Goal: Information Seeking & Learning: Learn about a topic

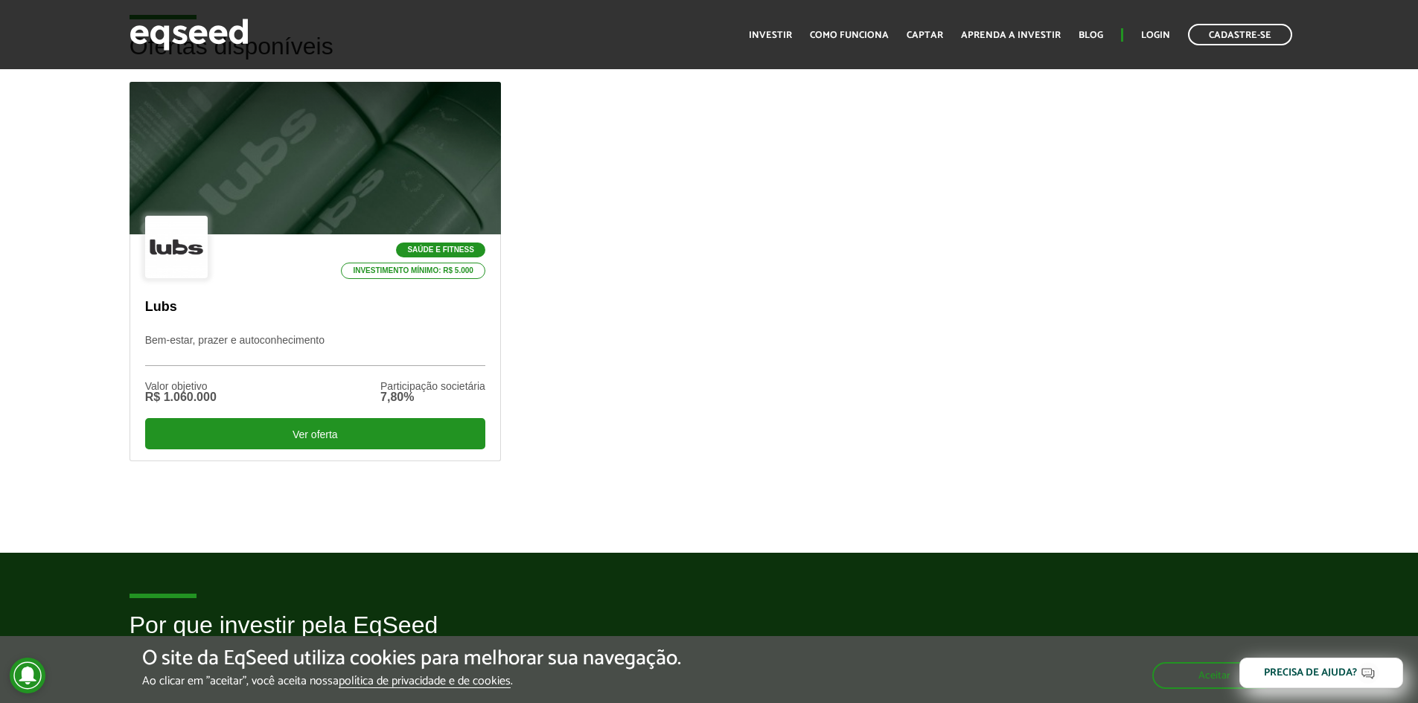
scroll to position [819, 0]
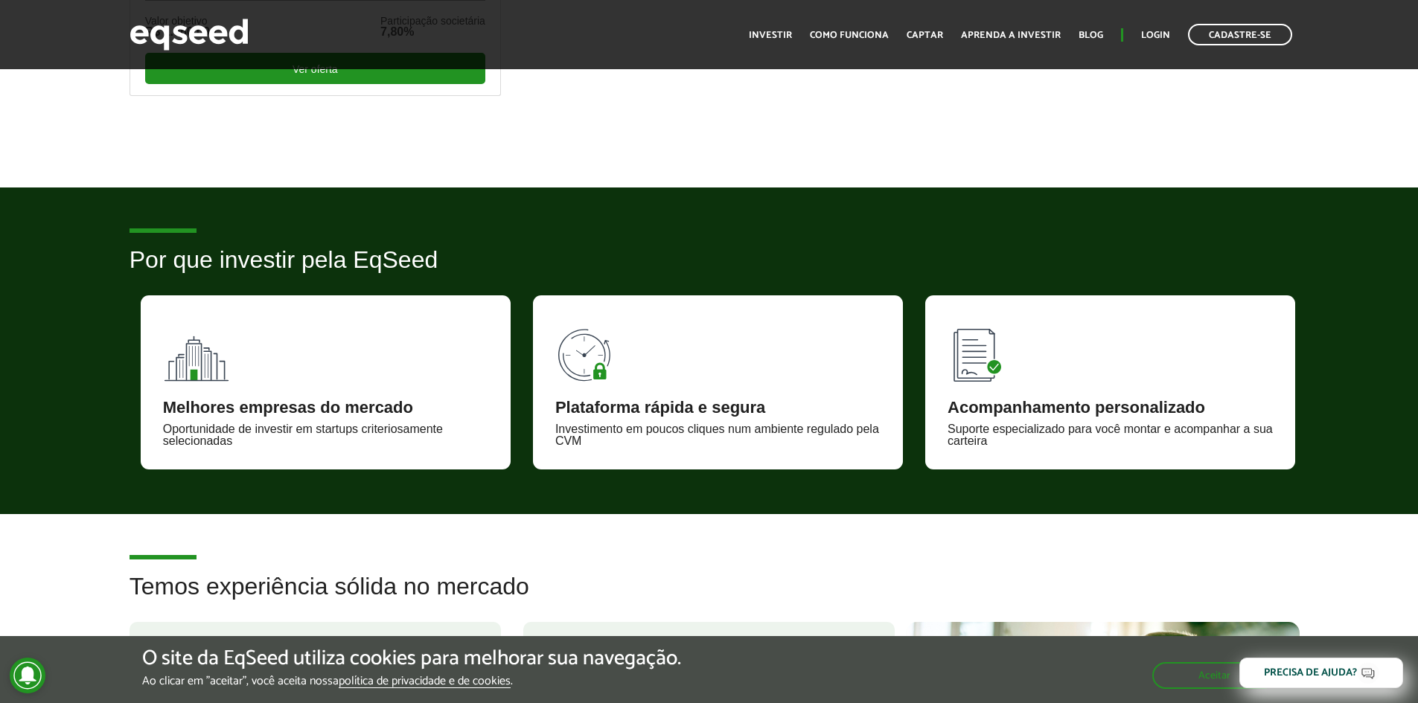
click at [398, 359] on div "Melhores empresas do mercado Oportunidade de investir em startups criteriosamen…" at bounding box center [326, 382] width 370 height 174
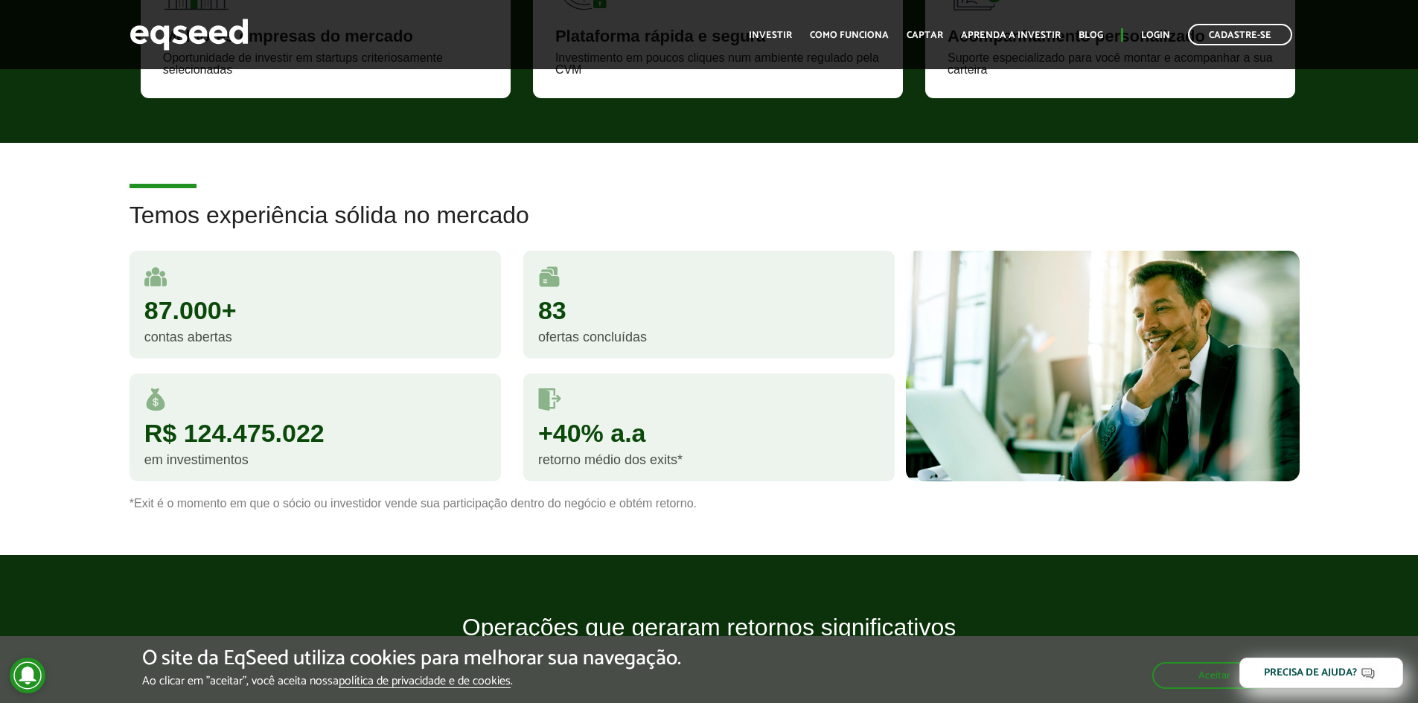
scroll to position [1191, 0]
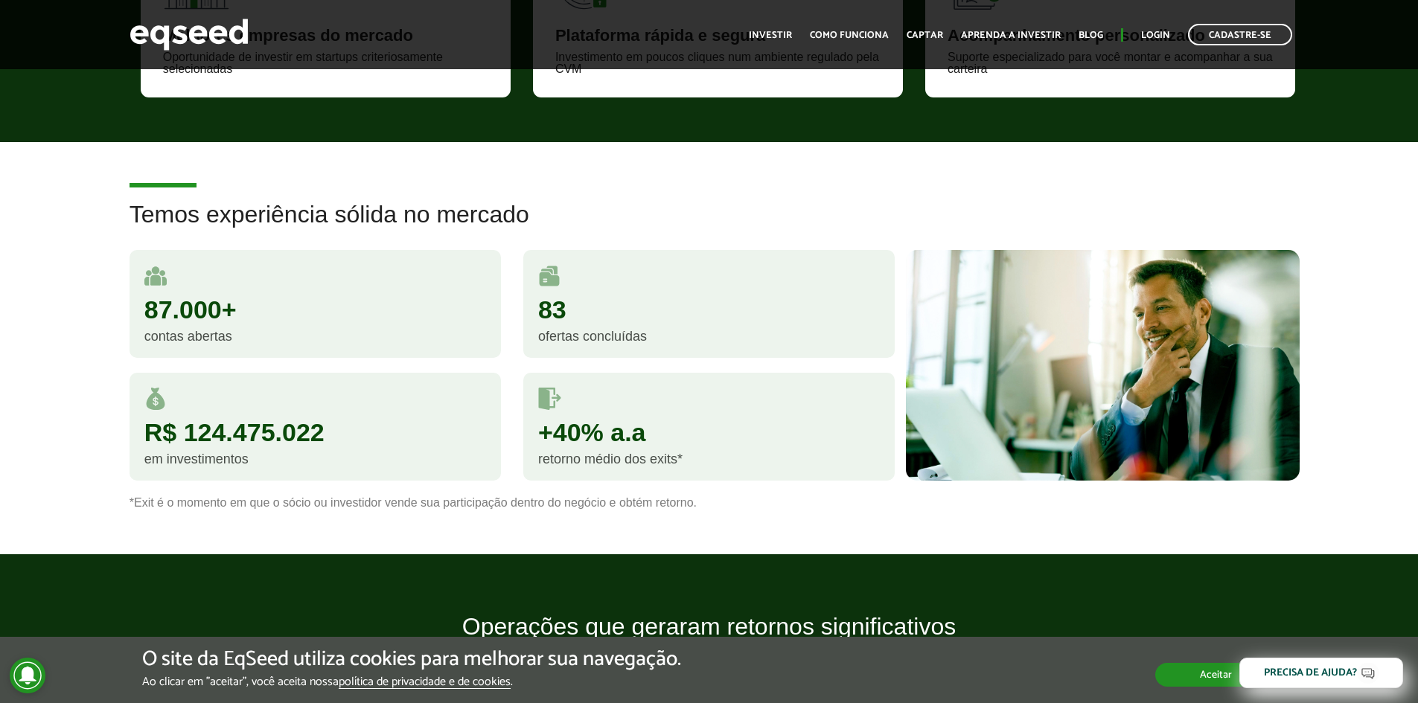
click at [1190, 680] on button "Aceitar" at bounding box center [1215, 675] width 121 height 24
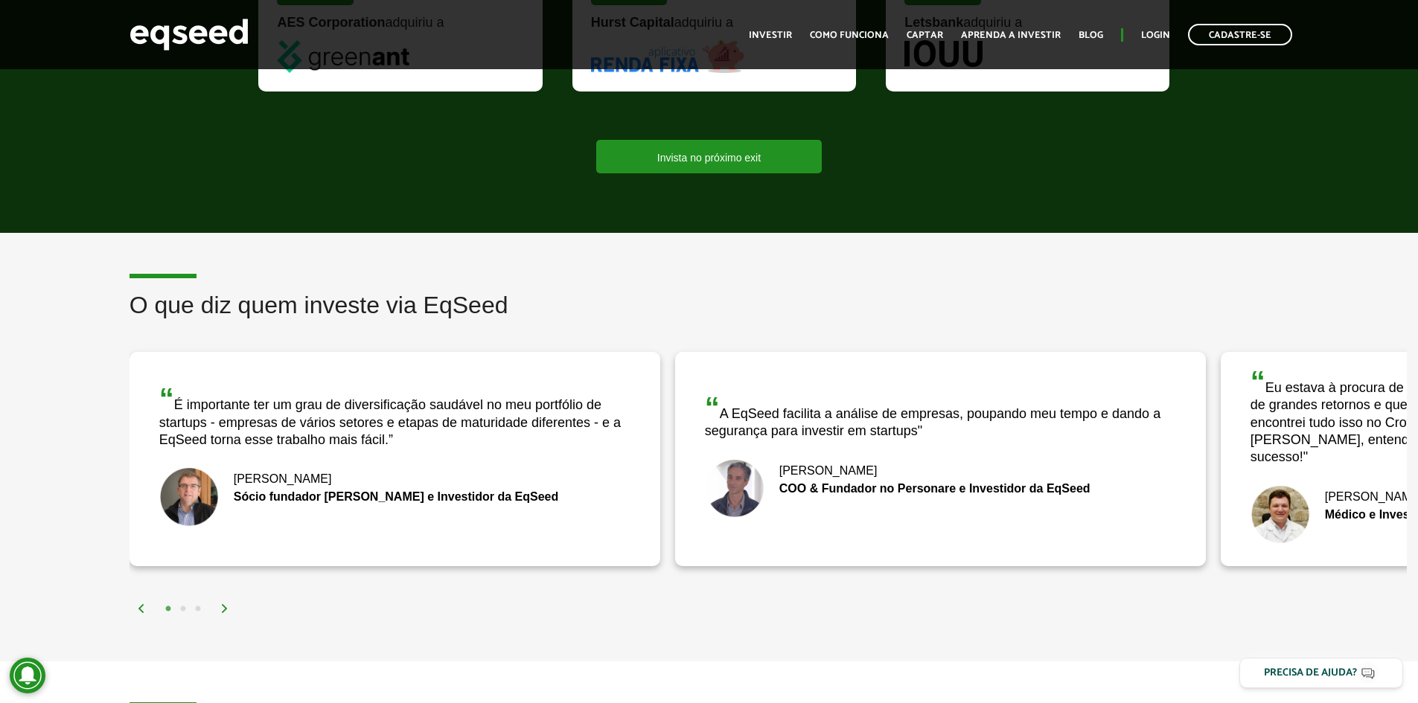
scroll to position [2084, 0]
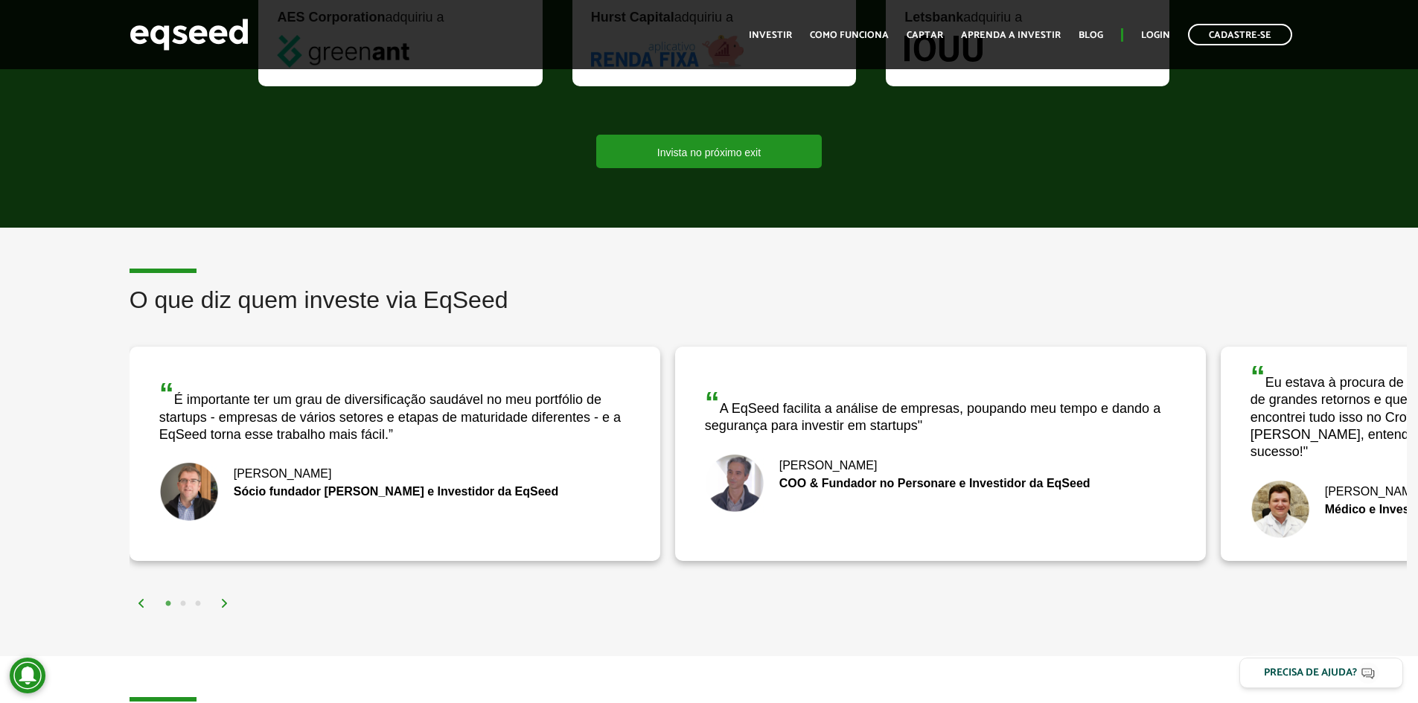
click at [234, 595] on div "1 2 3" at bounding box center [772, 603] width 1270 height 17
click at [228, 599] on img at bounding box center [224, 603] width 9 height 9
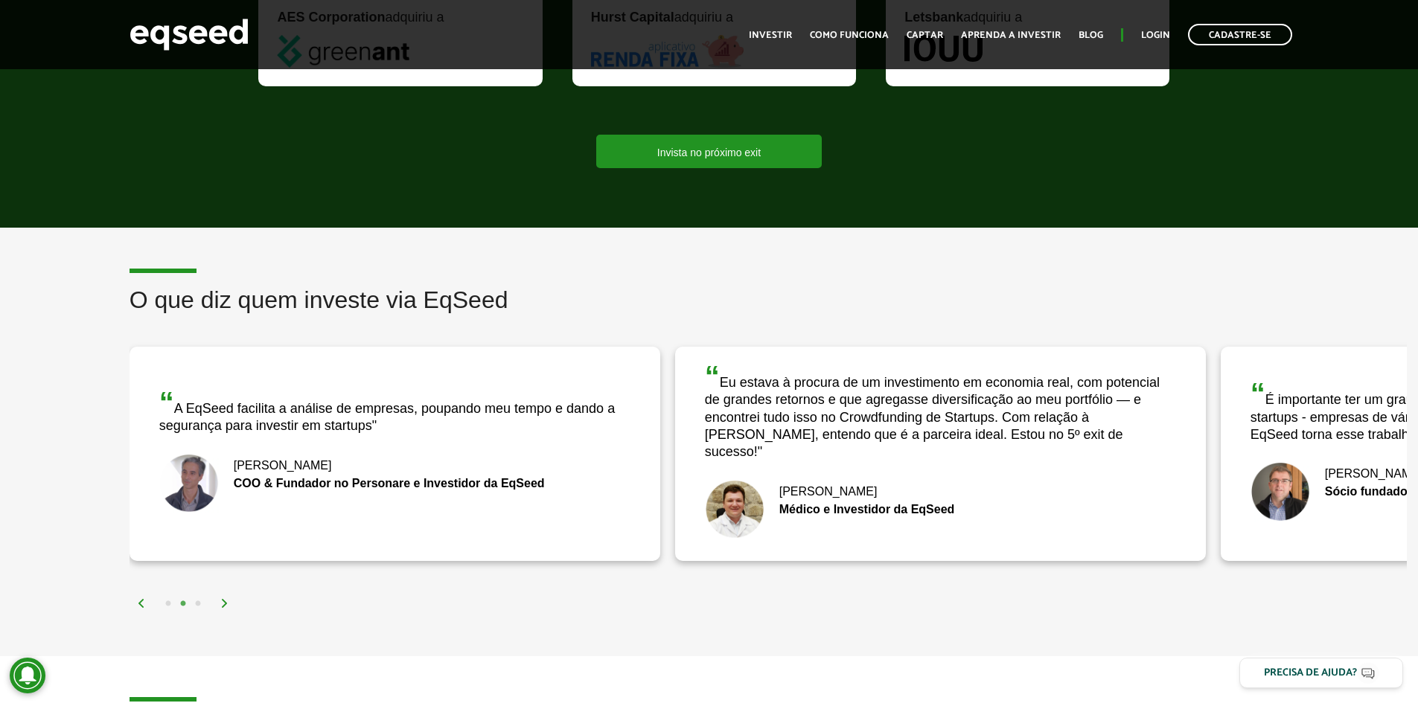
click at [228, 599] on img at bounding box center [224, 603] width 9 height 9
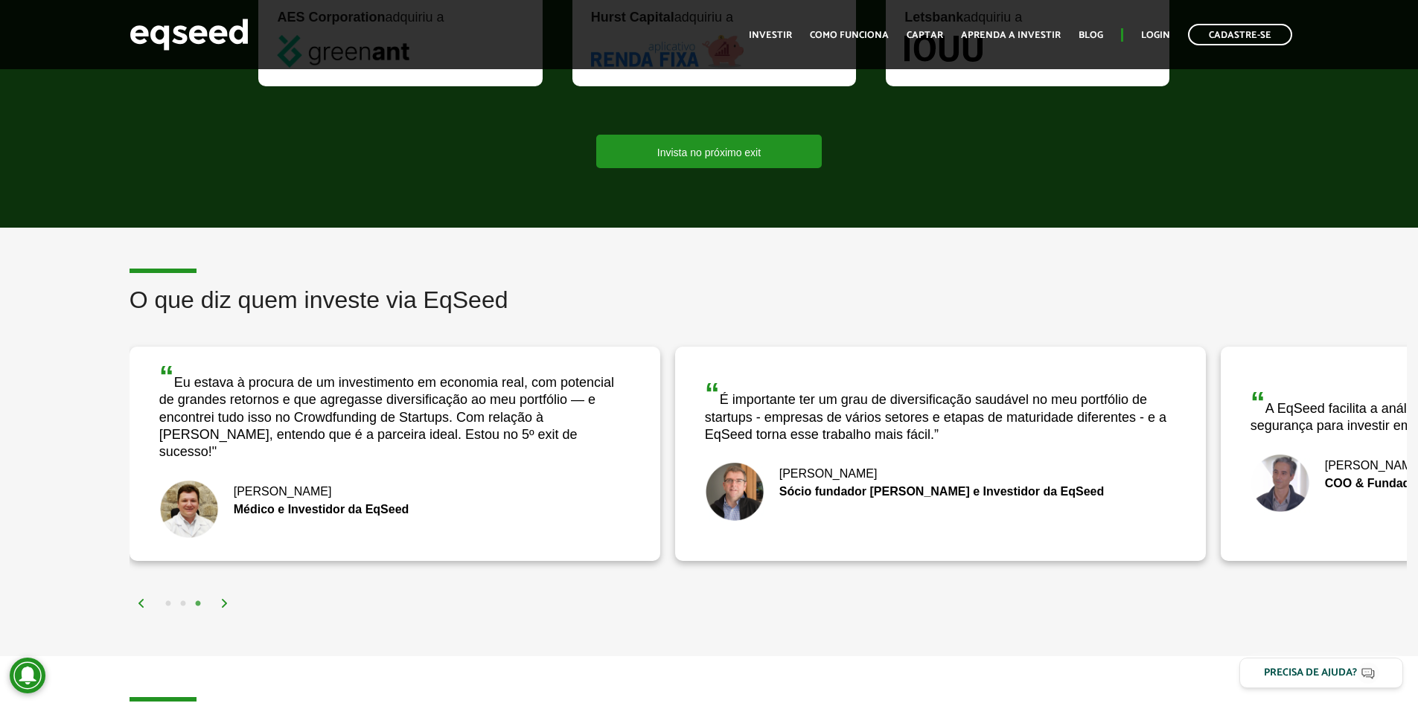
click at [227, 599] on img at bounding box center [224, 603] width 9 height 9
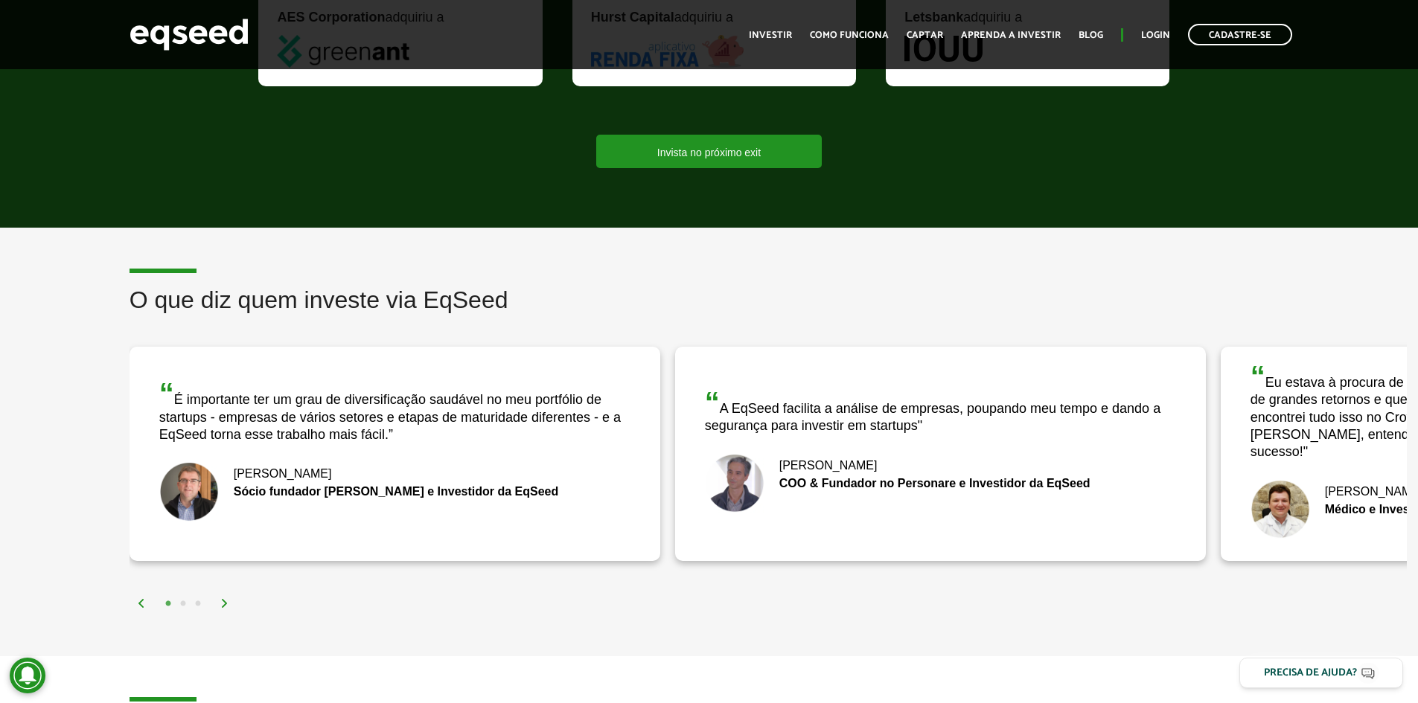
click at [227, 599] on img at bounding box center [224, 603] width 9 height 9
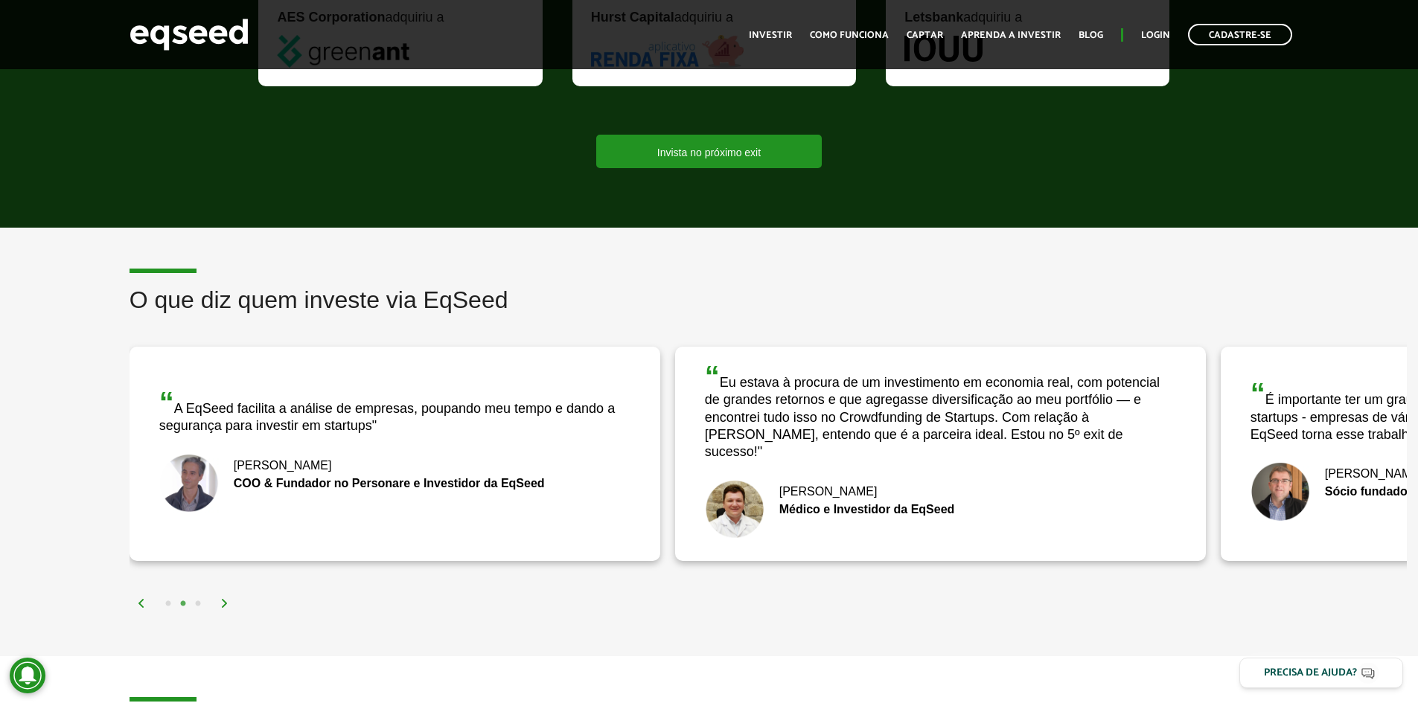
click at [227, 599] on img at bounding box center [224, 603] width 9 height 9
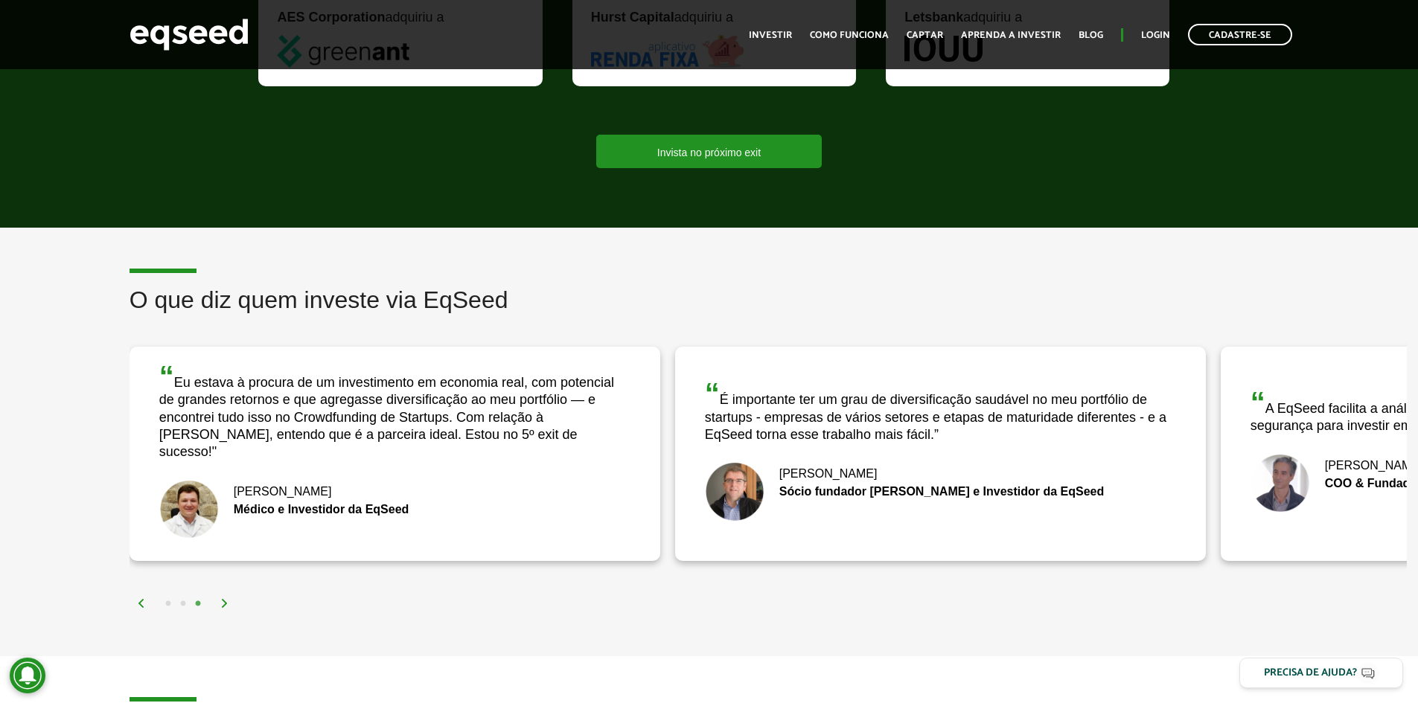
click at [227, 599] on img at bounding box center [224, 603] width 9 height 9
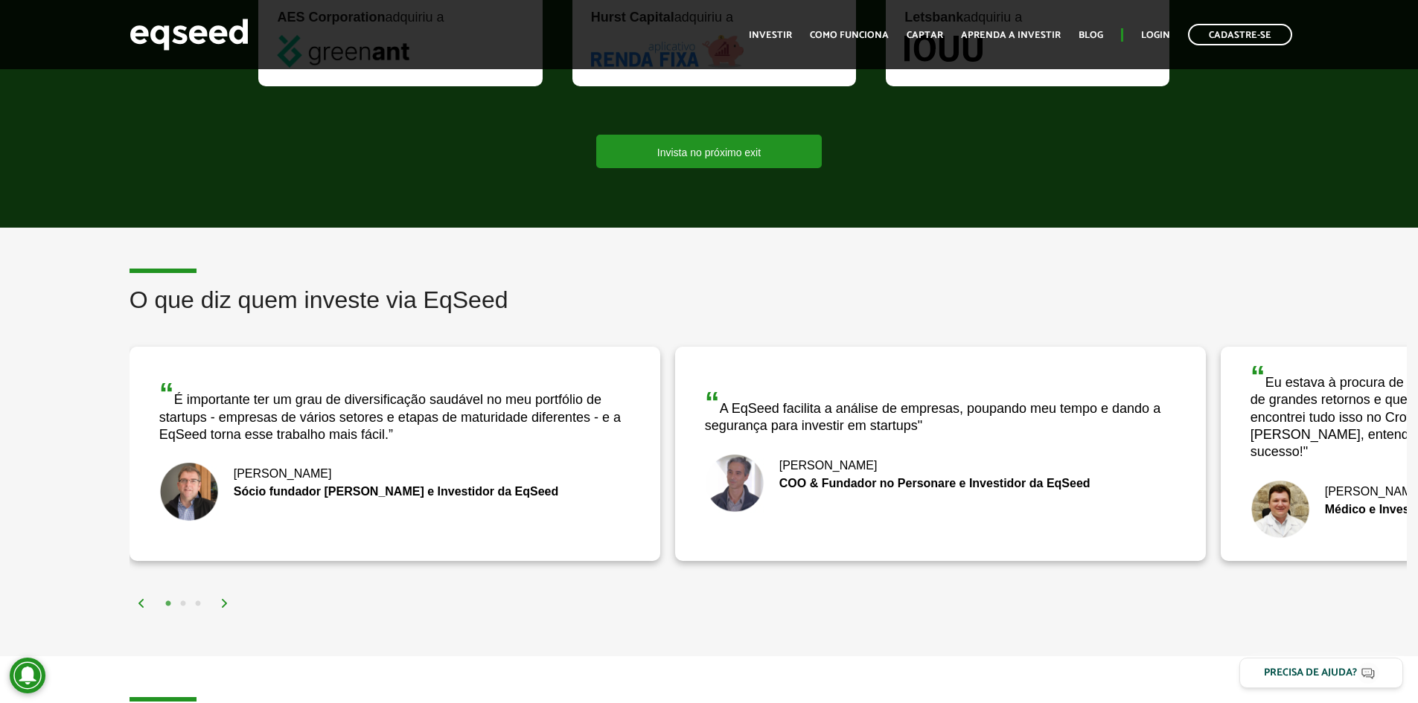
click at [227, 599] on img at bounding box center [224, 603] width 9 height 9
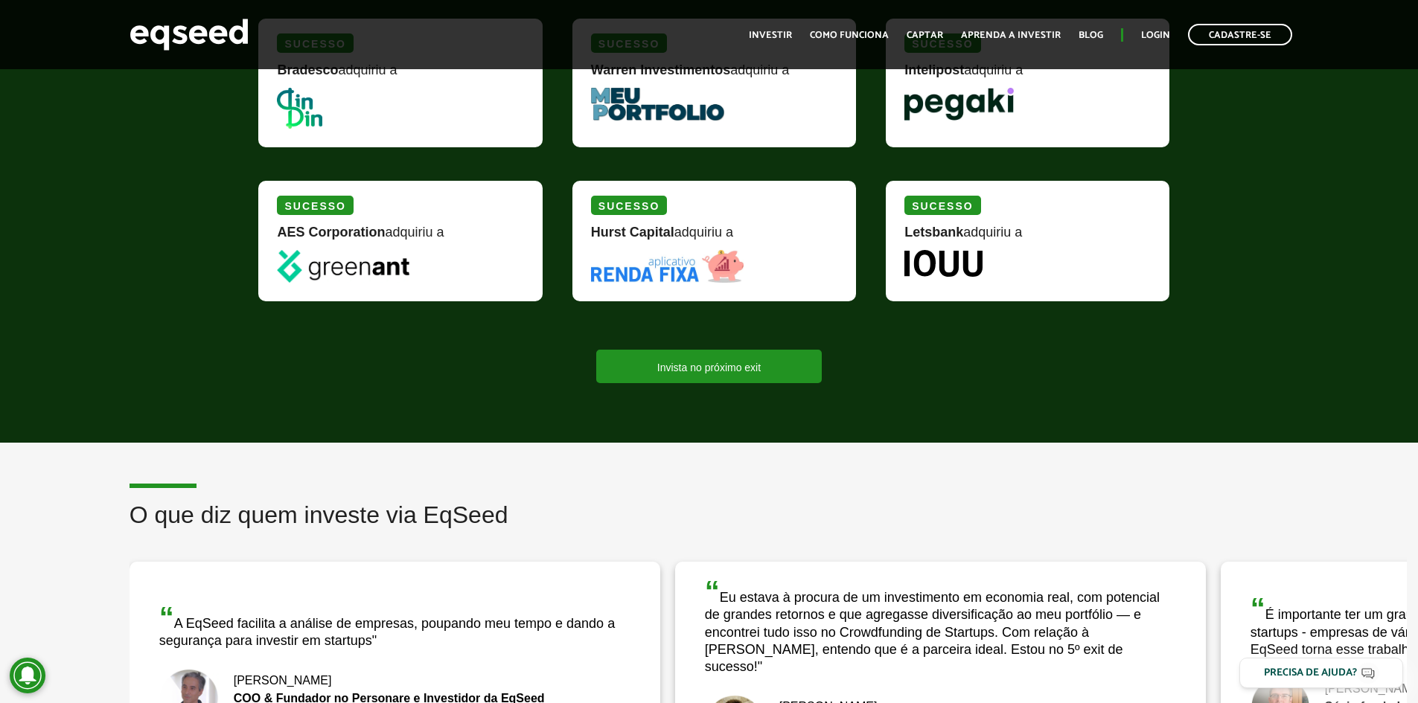
scroll to position [1860, 0]
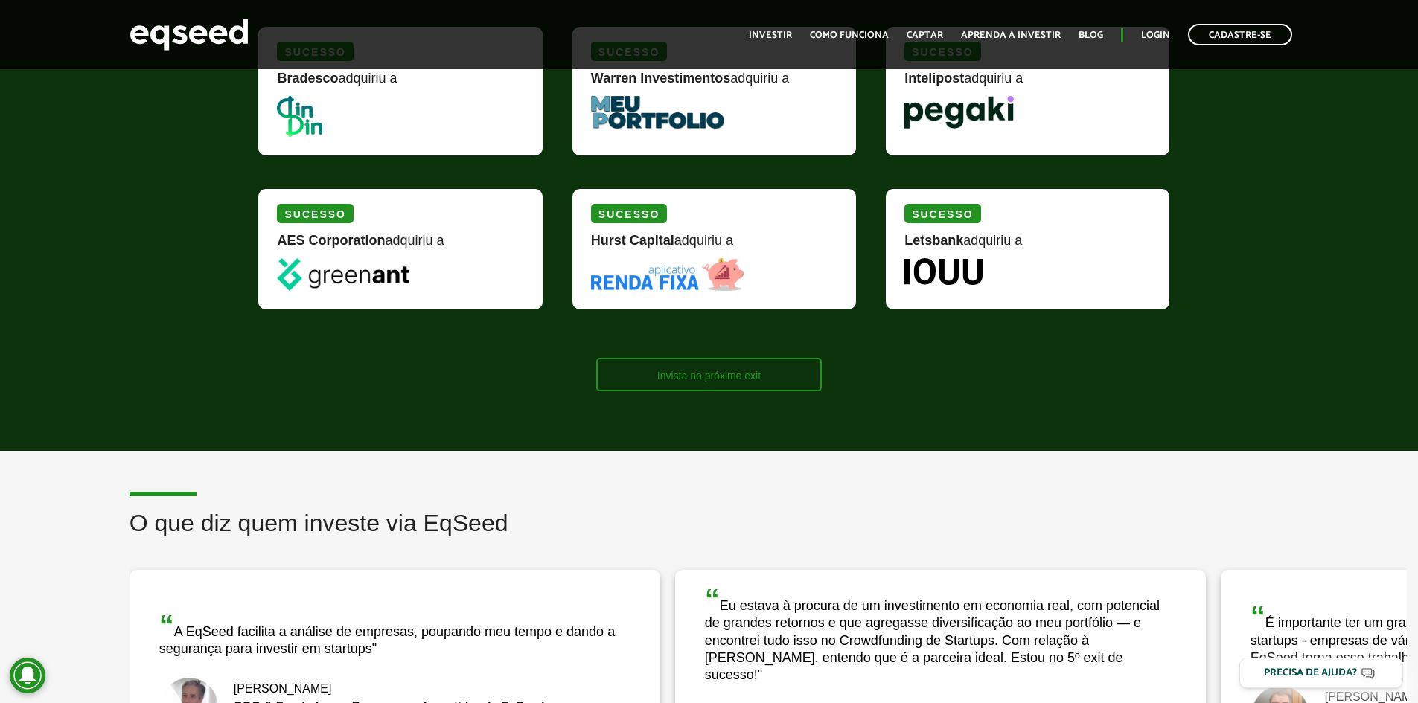
click at [763, 379] on link "Invista no próximo exit" at bounding box center [708, 374] width 225 height 33
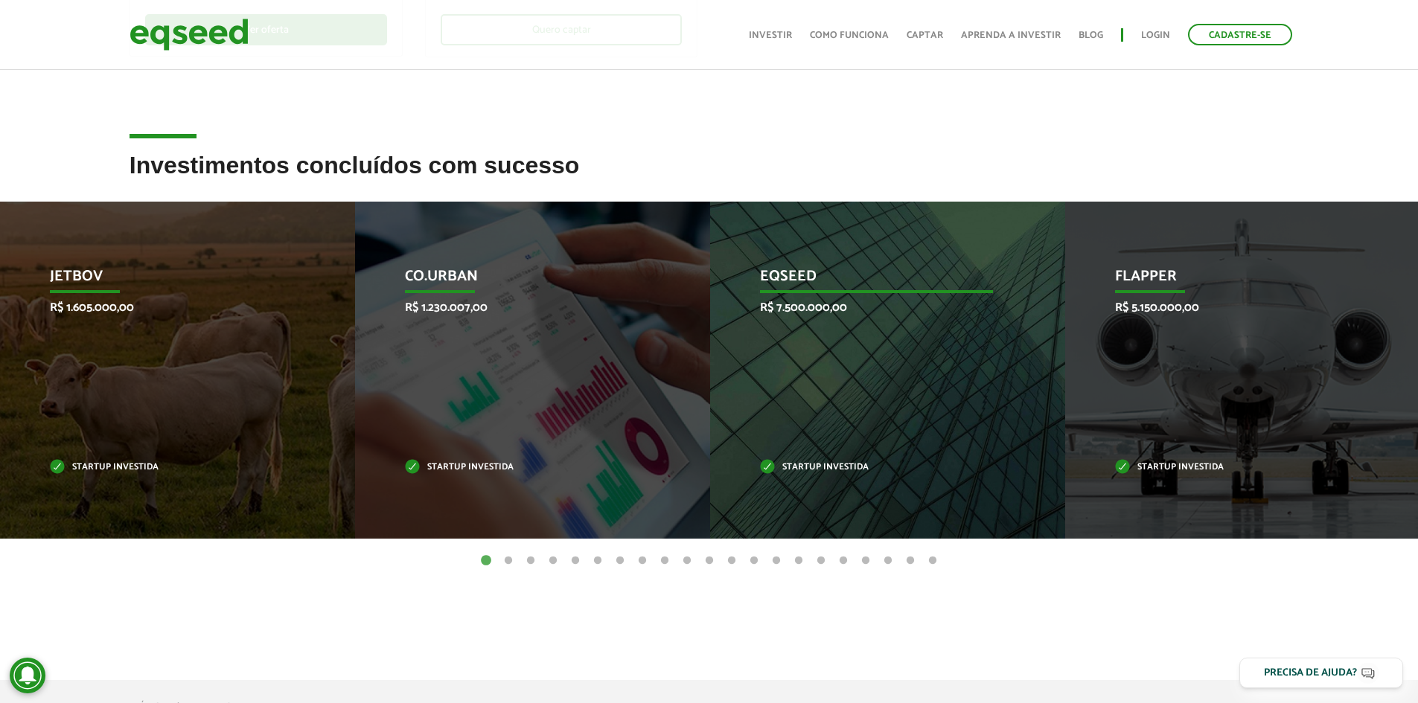
scroll to position [521, 0]
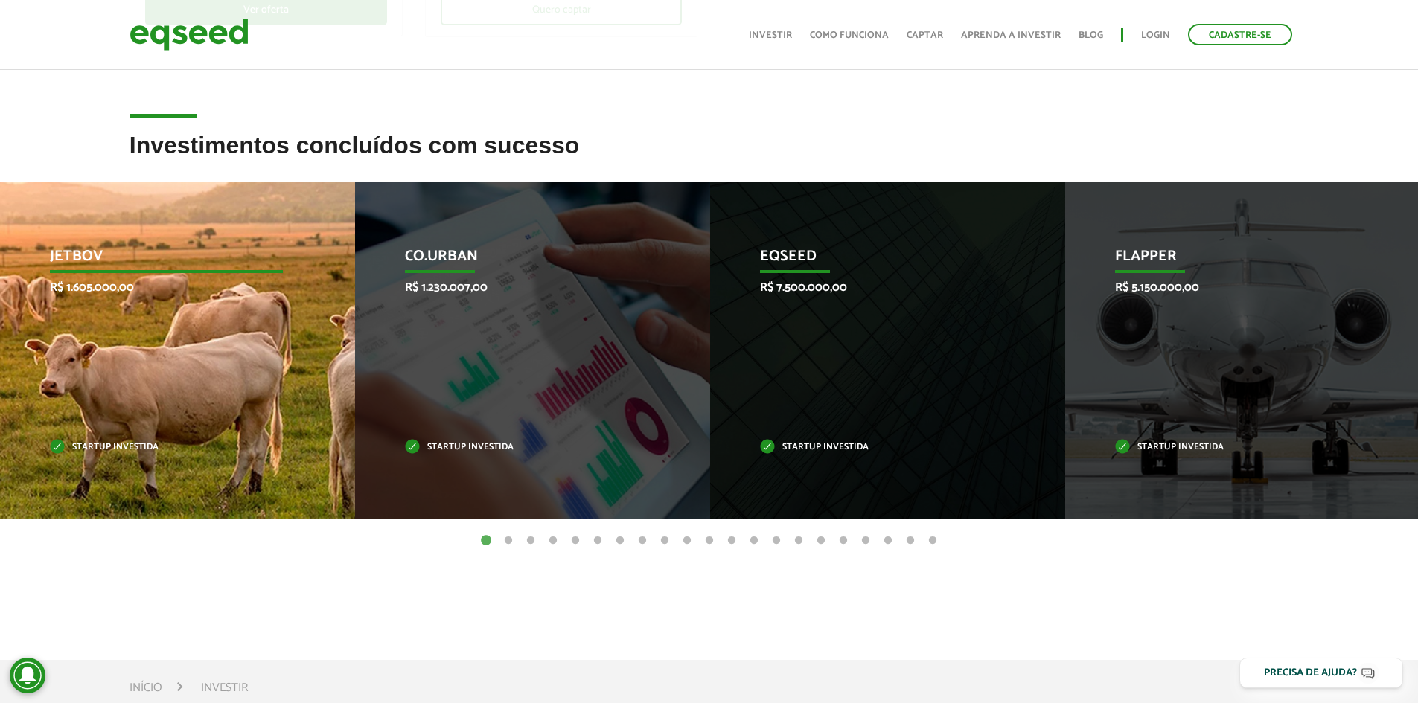
click at [199, 359] on div "JetBov R$ 1.605.000,00 Startup investida" at bounding box center [166, 350] width 333 height 337
click at [142, 413] on div "JetBov R$ 1.605.000,00 Startup investida" at bounding box center [166, 350] width 333 height 337
click at [129, 444] on p "Startup investida" at bounding box center [166, 448] width 233 height 8
click at [89, 300] on div "JetBov R$ 1.605.000,00 Startup investida" at bounding box center [166, 350] width 333 height 337
click at [117, 264] on p "JetBov" at bounding box center [166, 260] width 233 height 25
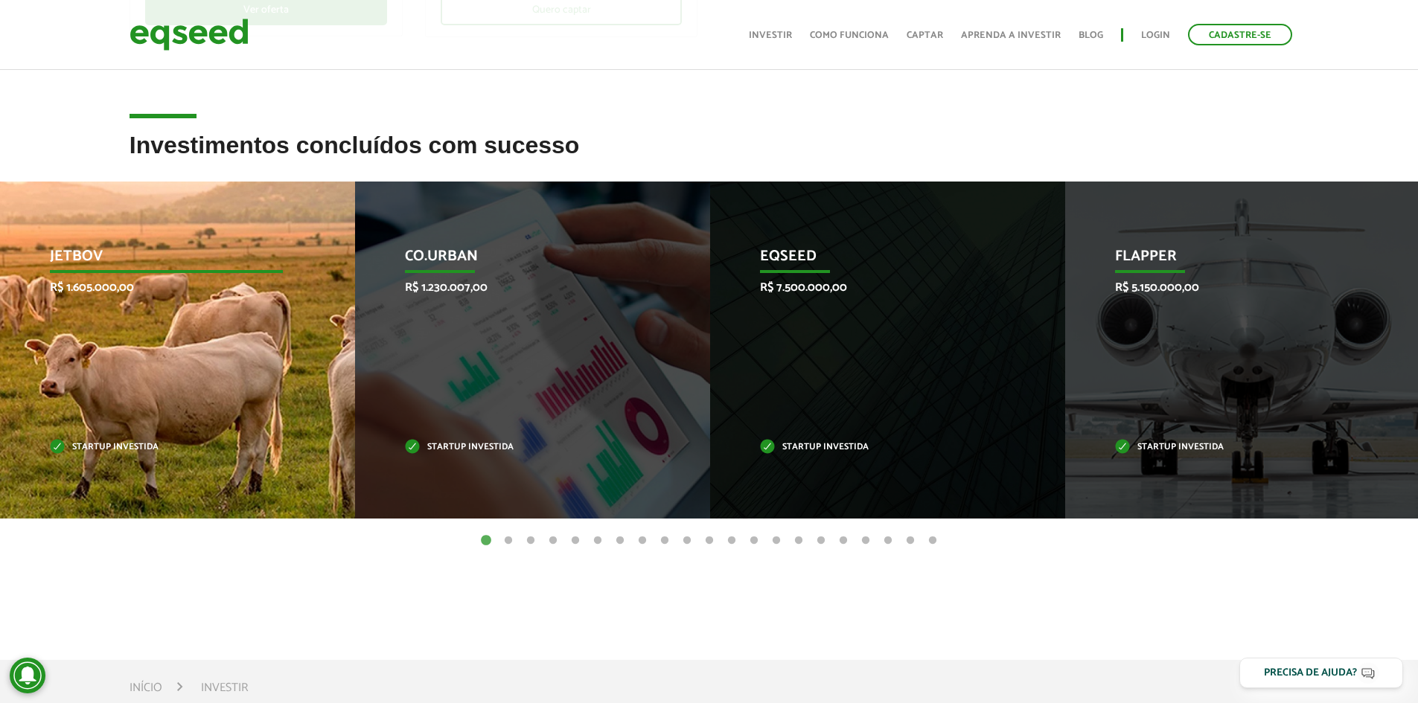
click at [110, 271] on p "JetBov" at bounding box center [166, 260] width 233 height 25
drag, startPoint x: 105, startPoint y: 291, endPoint x: 105, endPoint y: 279, distance: 11.9
click at [105, 289] on p "R$ 1.605.000,00" at bounding box center [166, 288] width 233 height 14
click at [105, 270] on p "JetBov" at bounding box center [166, 260] width 233 height 25
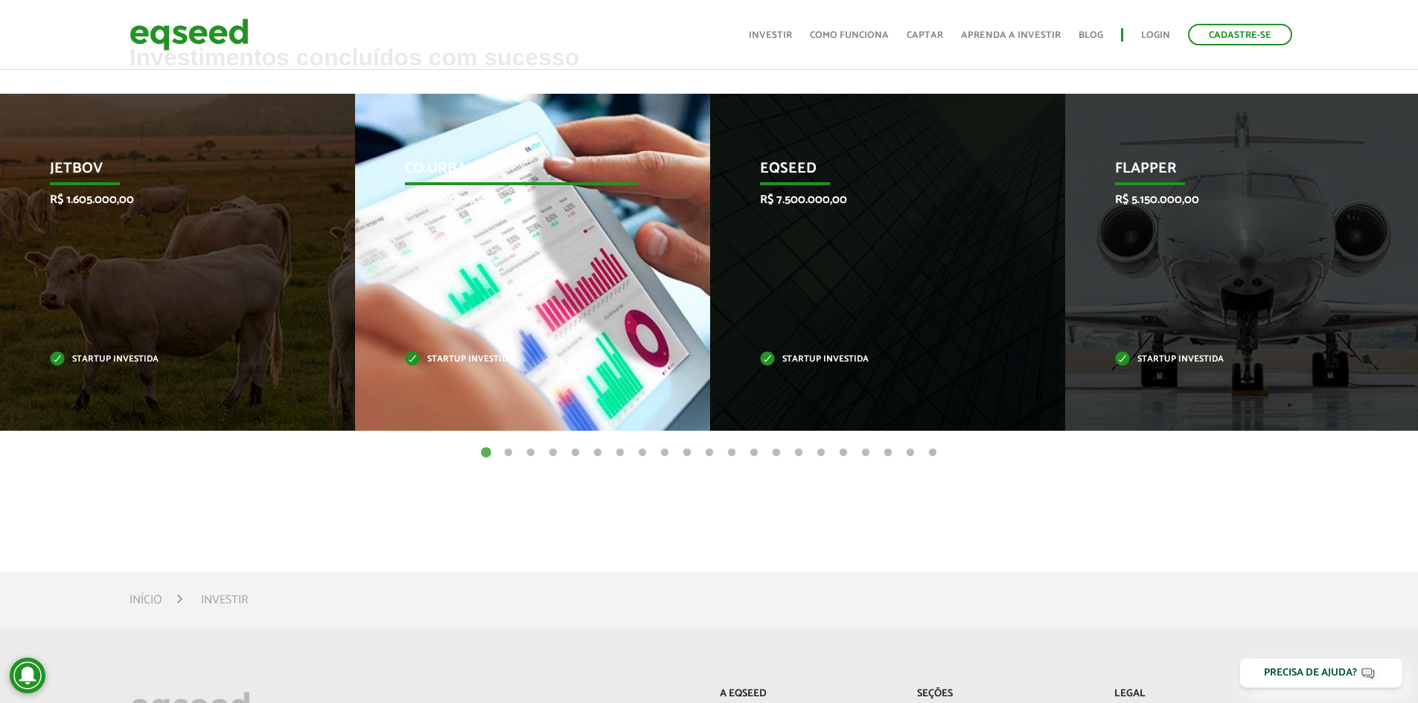
scroll to position [595, 0]
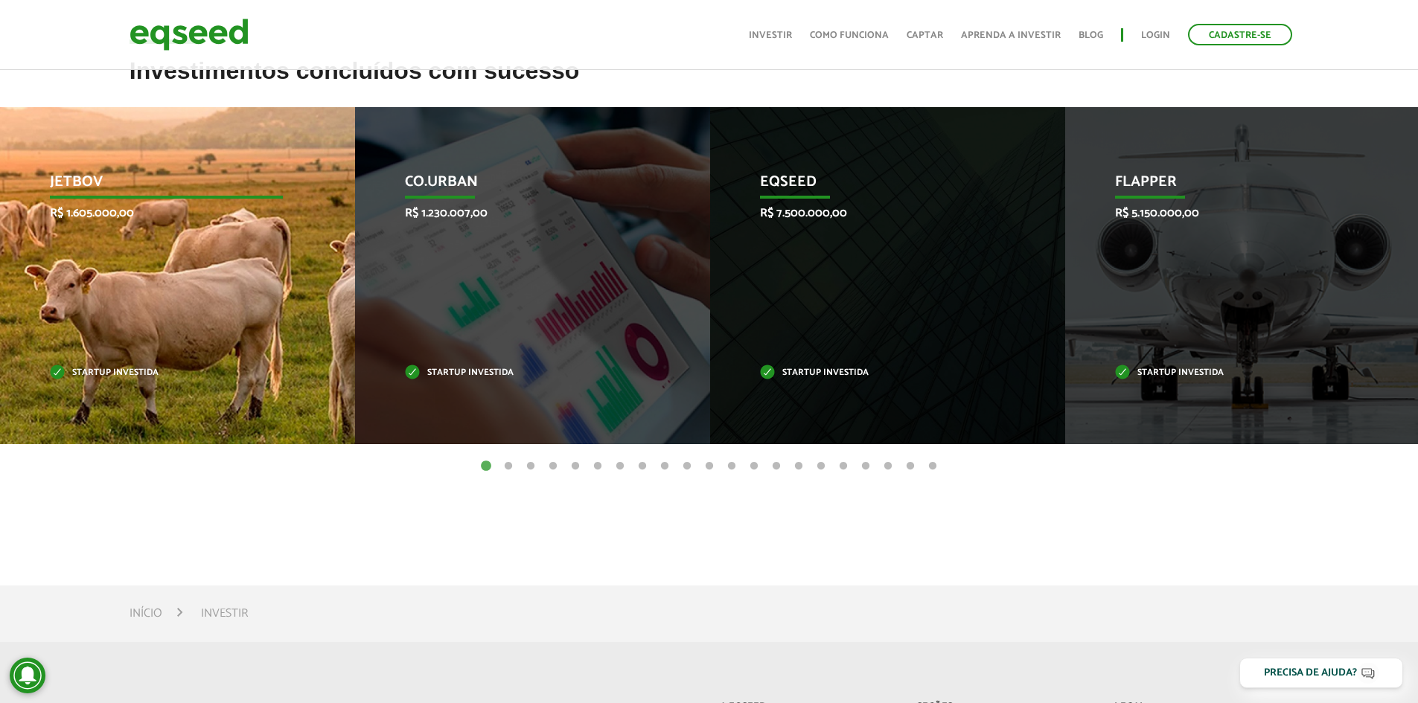
click at [197, 351] on div "JetBov R$ 1.605.000,00 Startup investida" at bounding box center [166, 275] width 333 height 337
click at [89, 370] on p "Startup investida" at bounding box center [166, 373] width 233 height 8
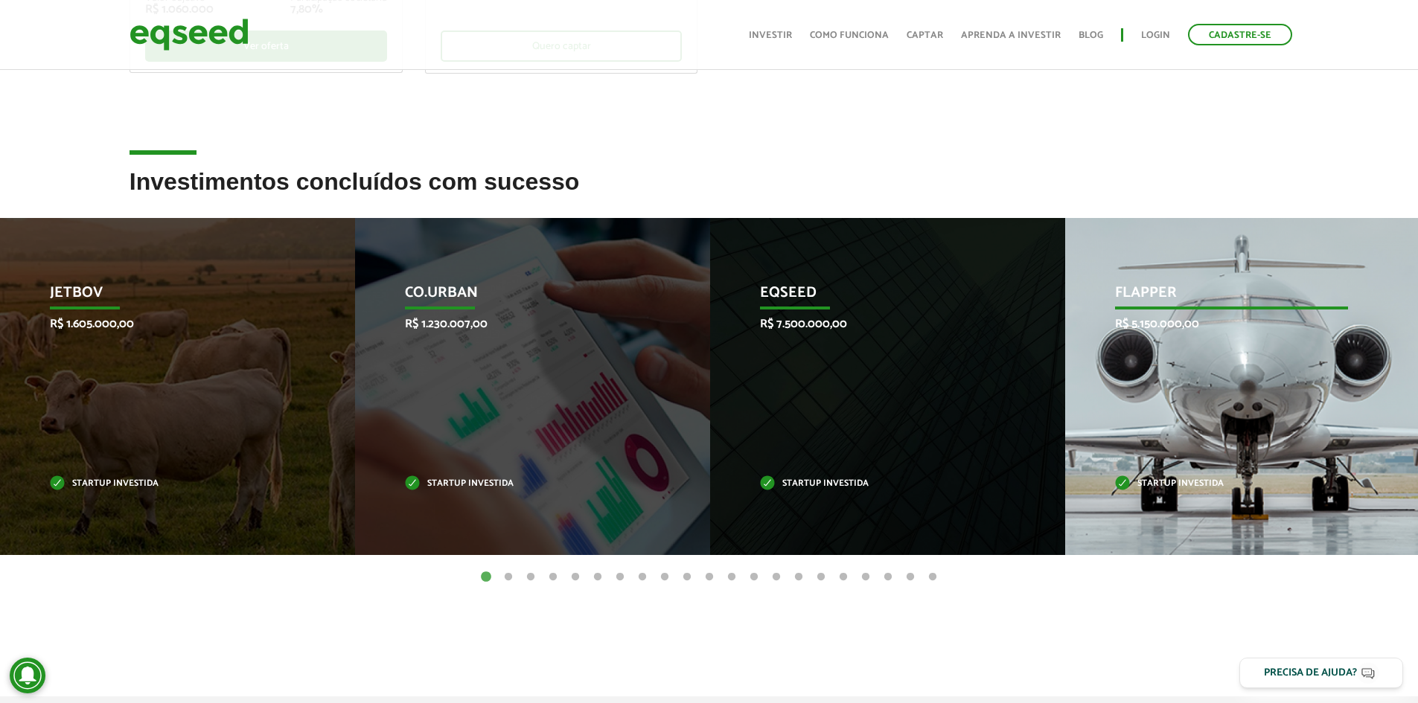
scroll to position [521, 0]
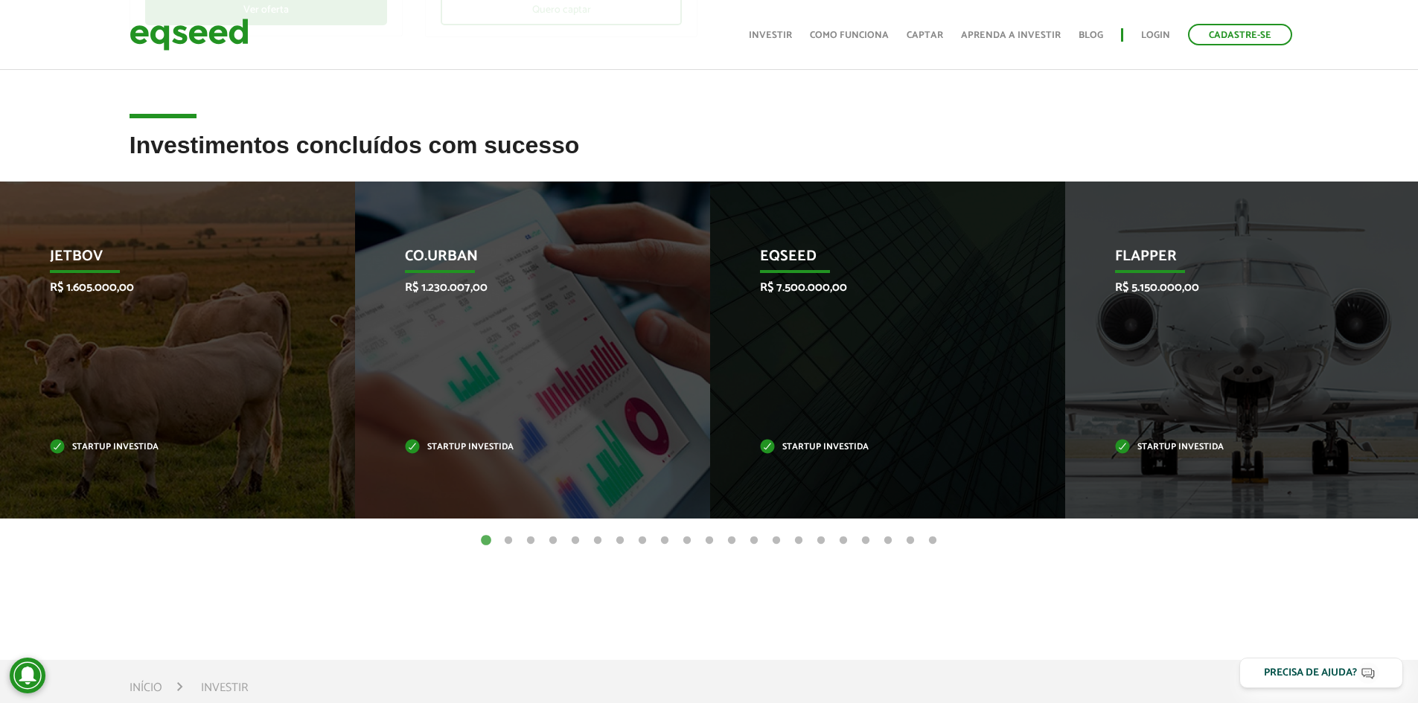
click at [508, 538] on button "2" at bounding box center [508, 541] width 15 height 15
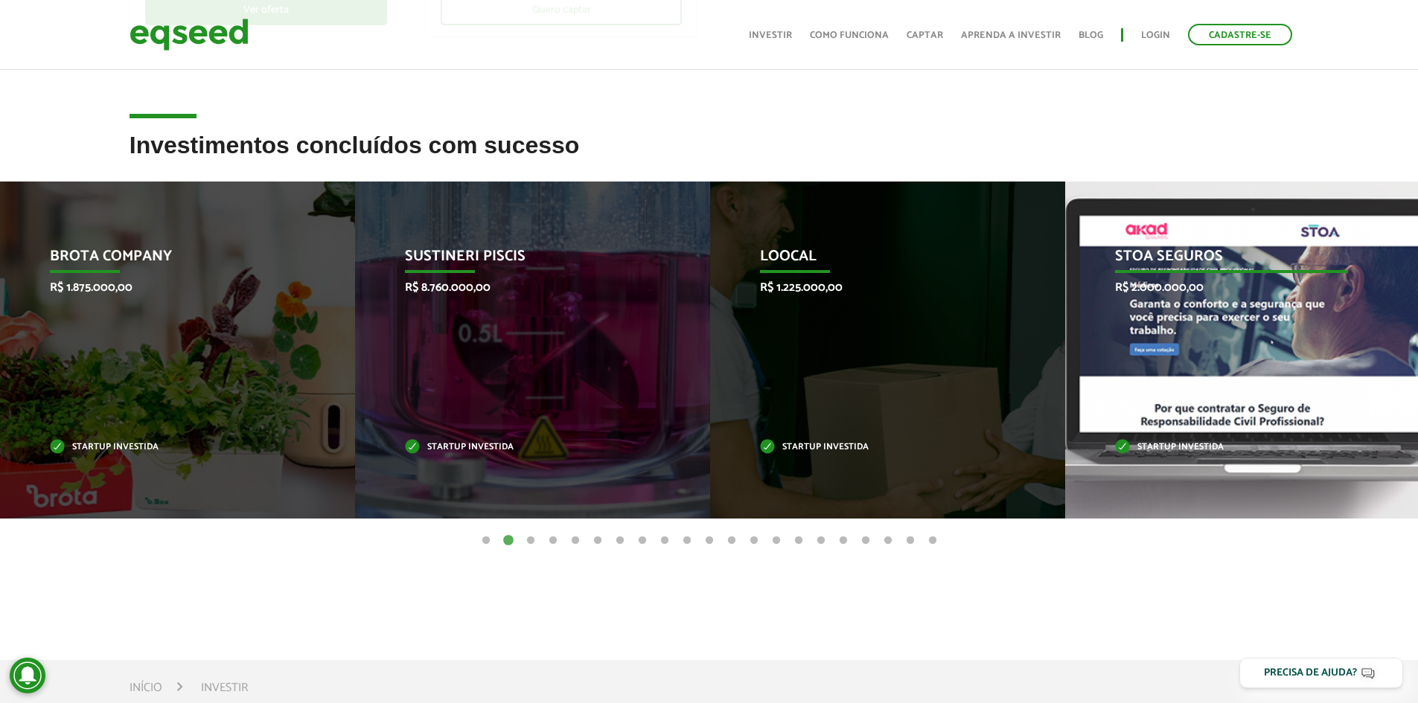
click at [1328, 431] on div "STOA Seguros R$ 2.000.000,00 Startup investida" at bounding box center [1231, 350] width 333 height 337
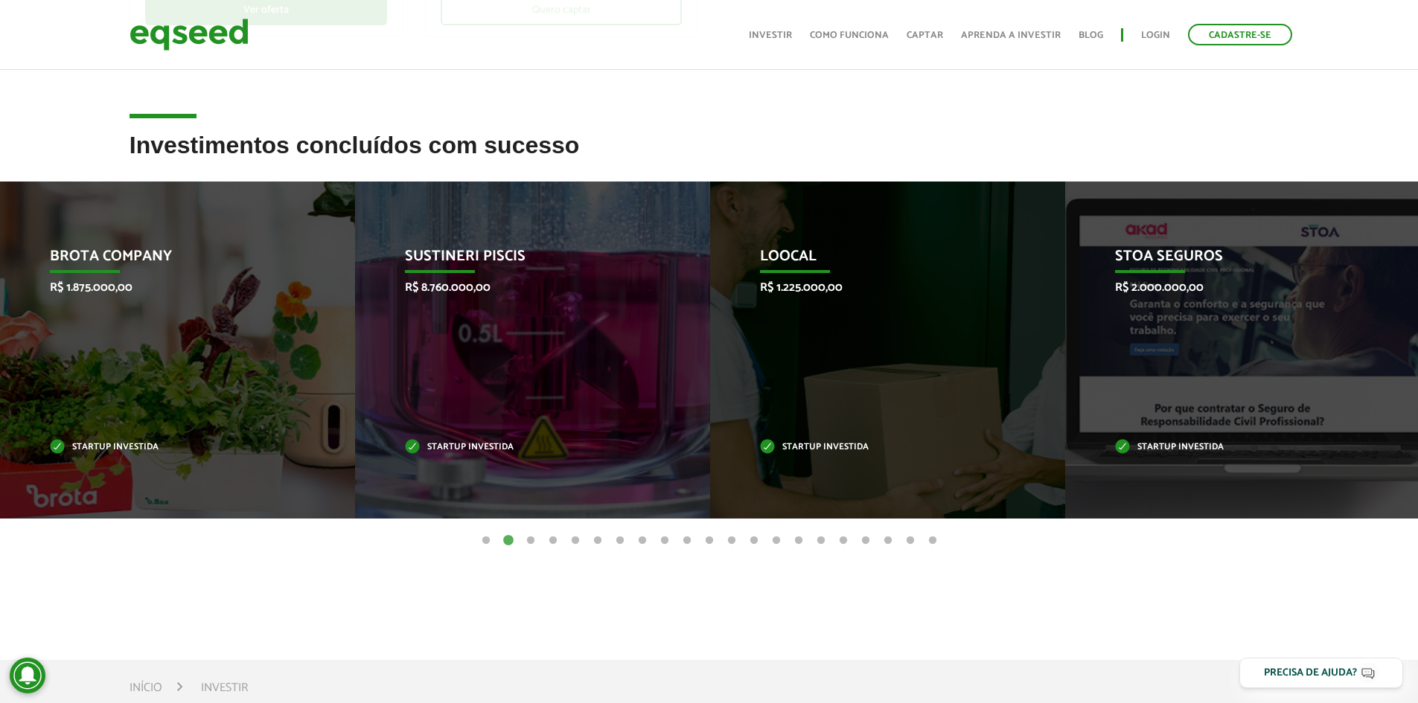
click at [532, 537] on button "3" at bounding box center [530, 541] width 15 height 15
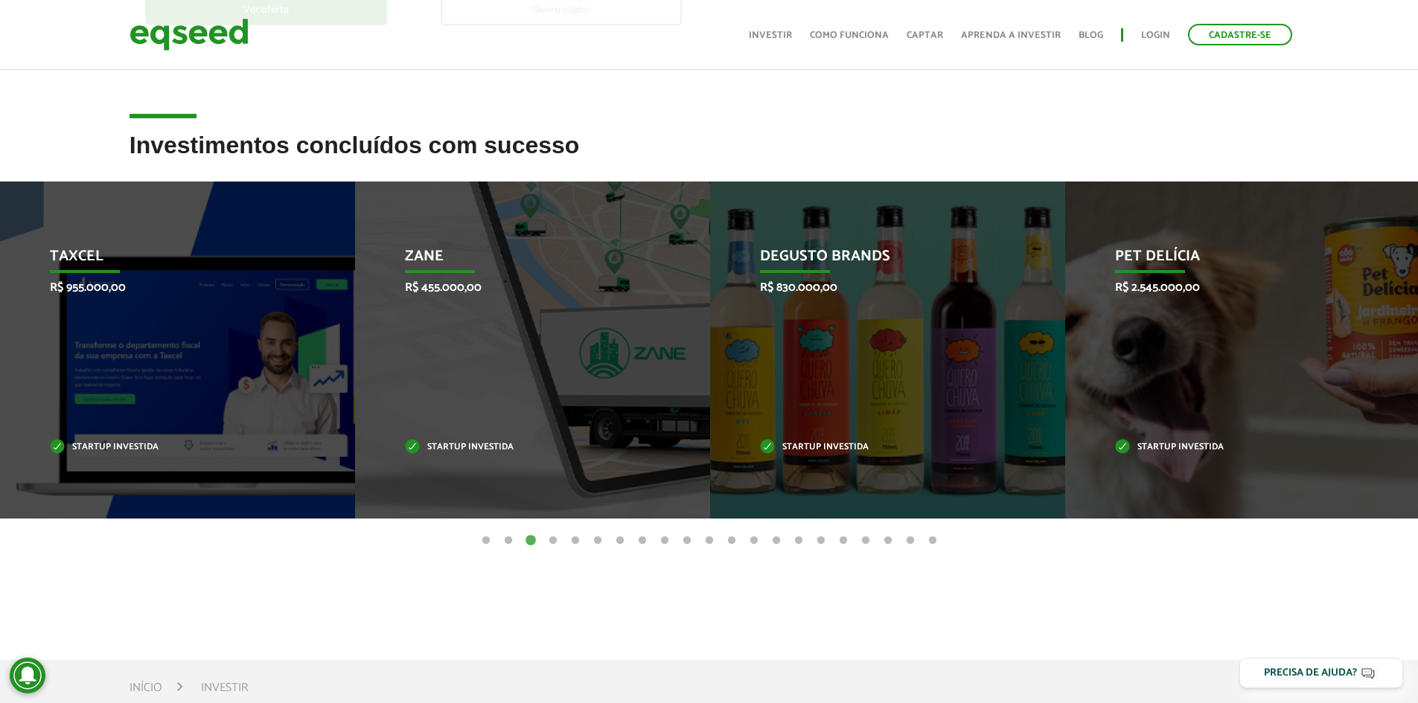
click at [554, 541] on button "4" at bounding box center [552, 541] width 15 height 15
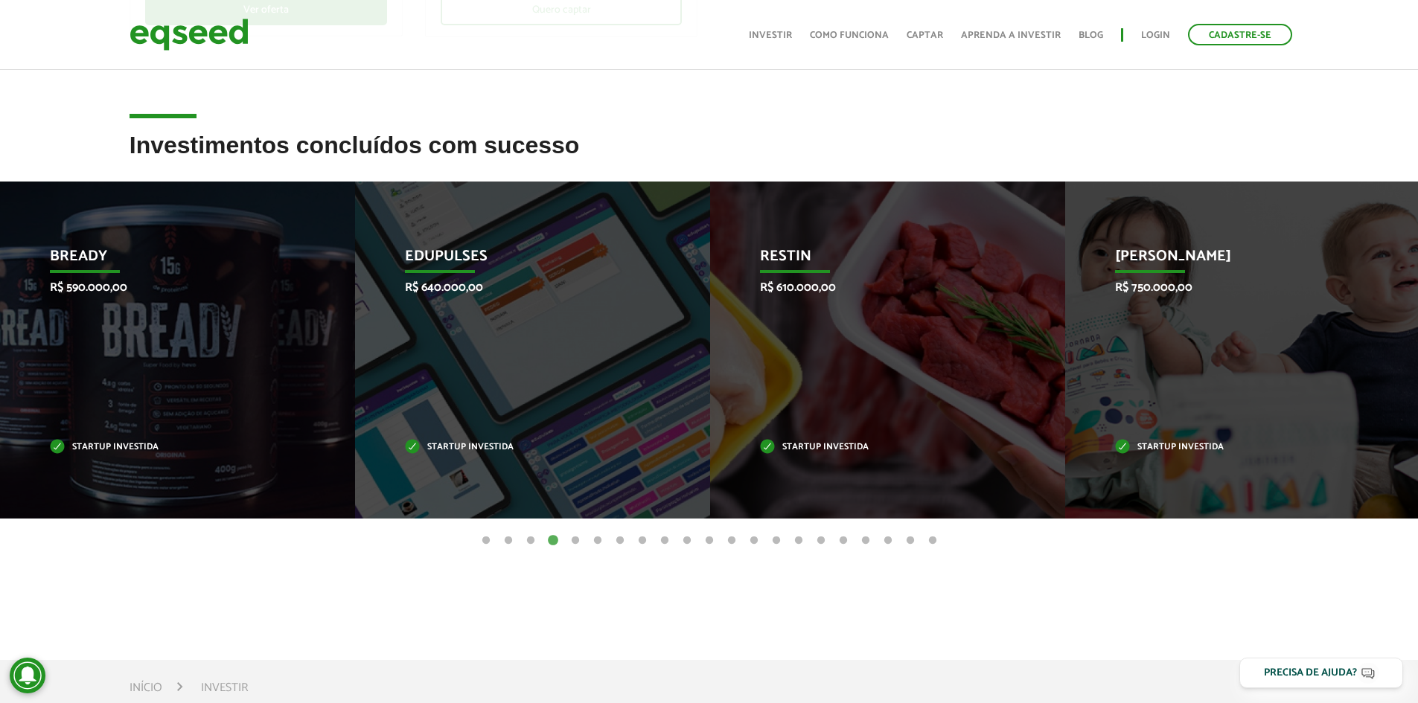
click at [574, 544] on button "5" at bounding box center [575, 541] width 15 height 15
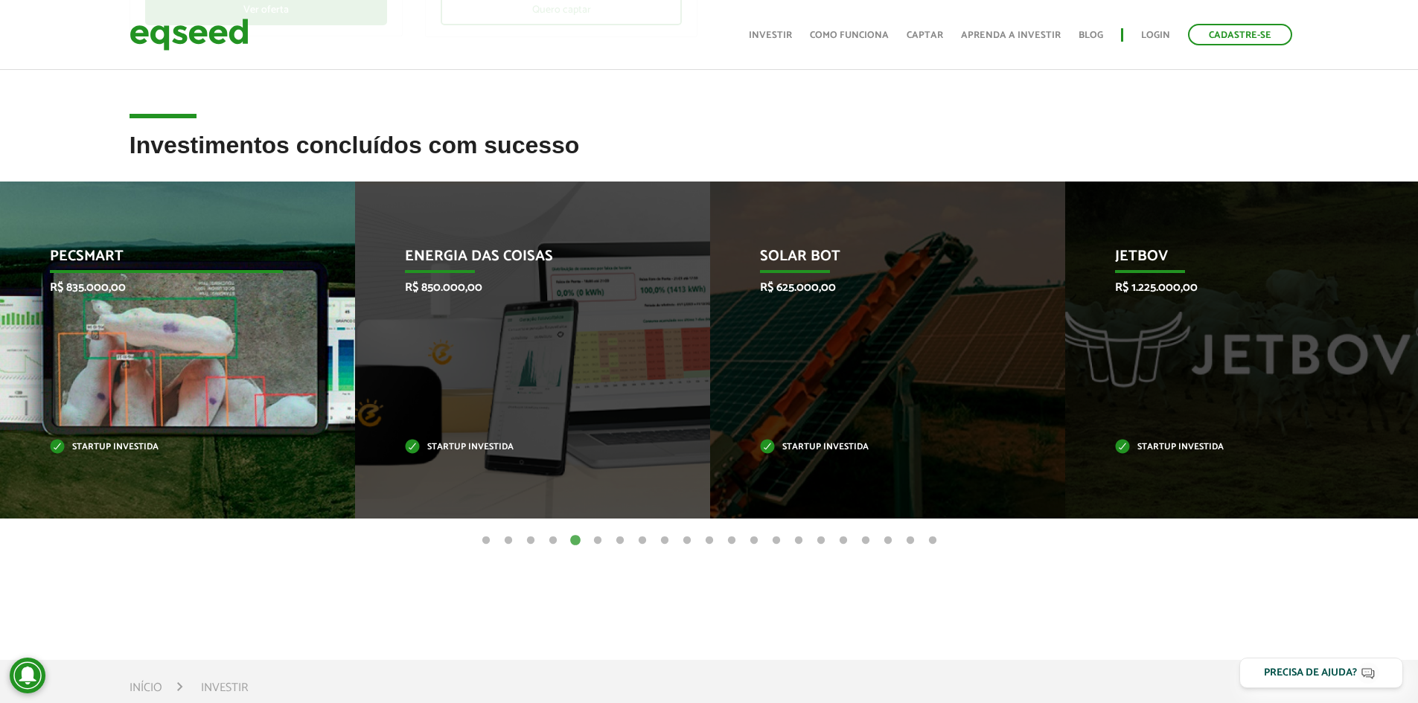
click at [159, 427] on div "Pecsmart R$ 835.000,00 Startup investida" at bounding box center [166, 350] width 333 height 337
click at [147, 400] on div "Pecsmart R$ 835.000,00 Startup investida" at bounding box center [166, 350] width 333 height 337
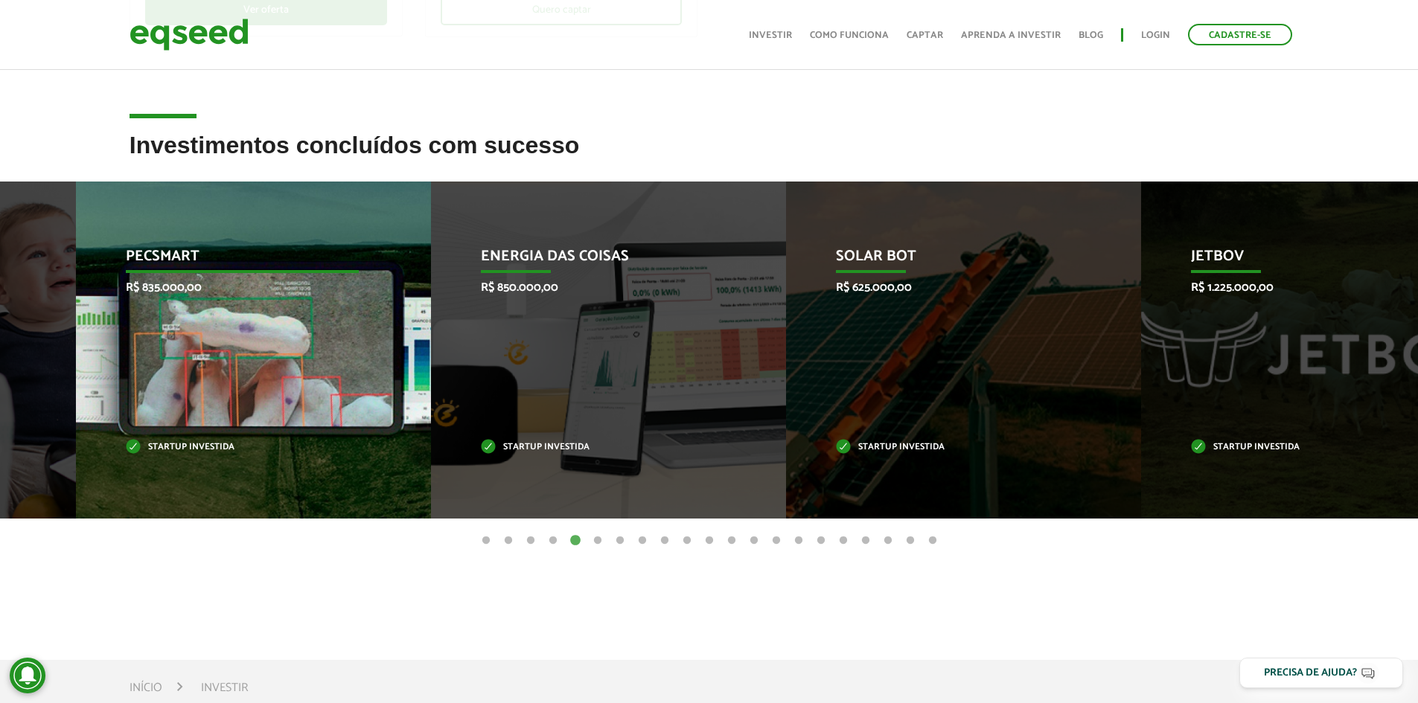
drag, startPoint x: 47, startPoint y: 254, endPoint x: 123, endPoint y: 254, distance: 75.9
click at [123, 254] on div "Pecsmart R$ 835.000,00 Startup investida" at bounding box center [242, 350] width 333 height 337
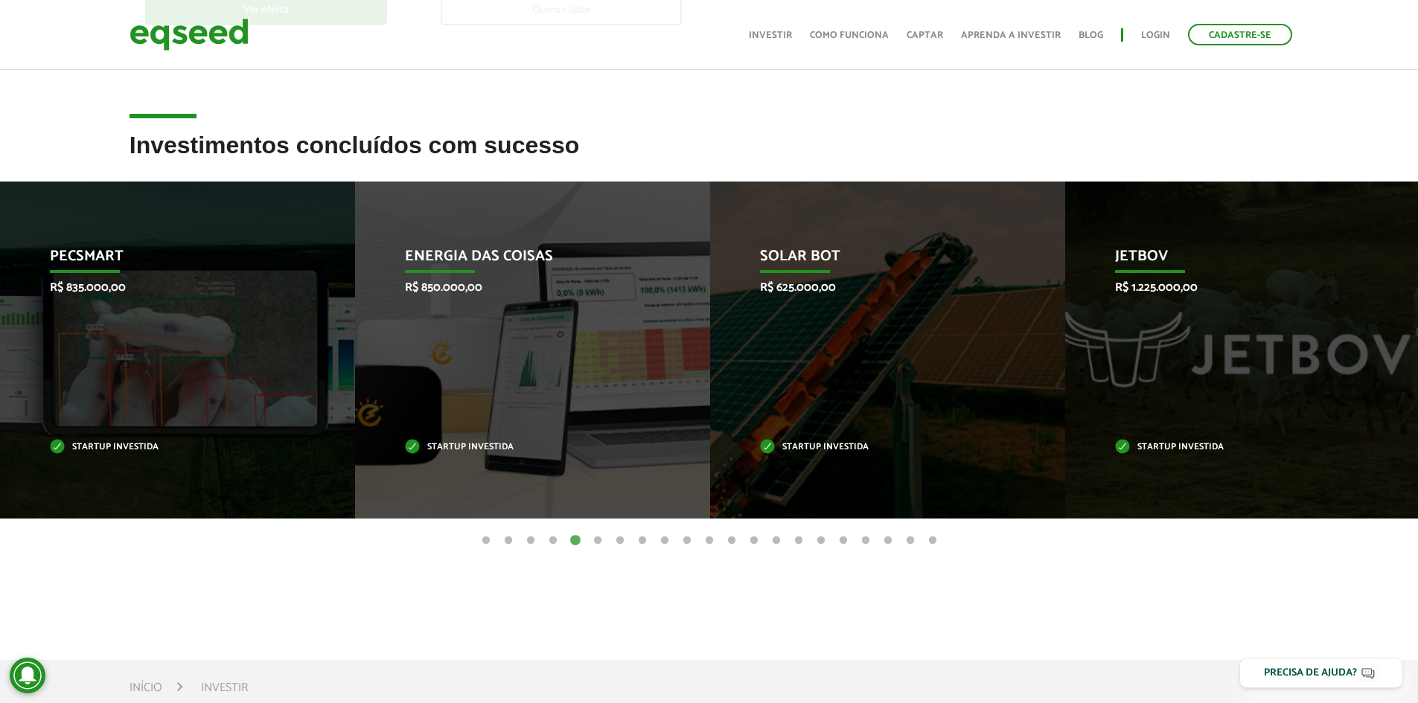
click at [594, 538] on button "6" at bounding box center [597, 541] width 15 height 15
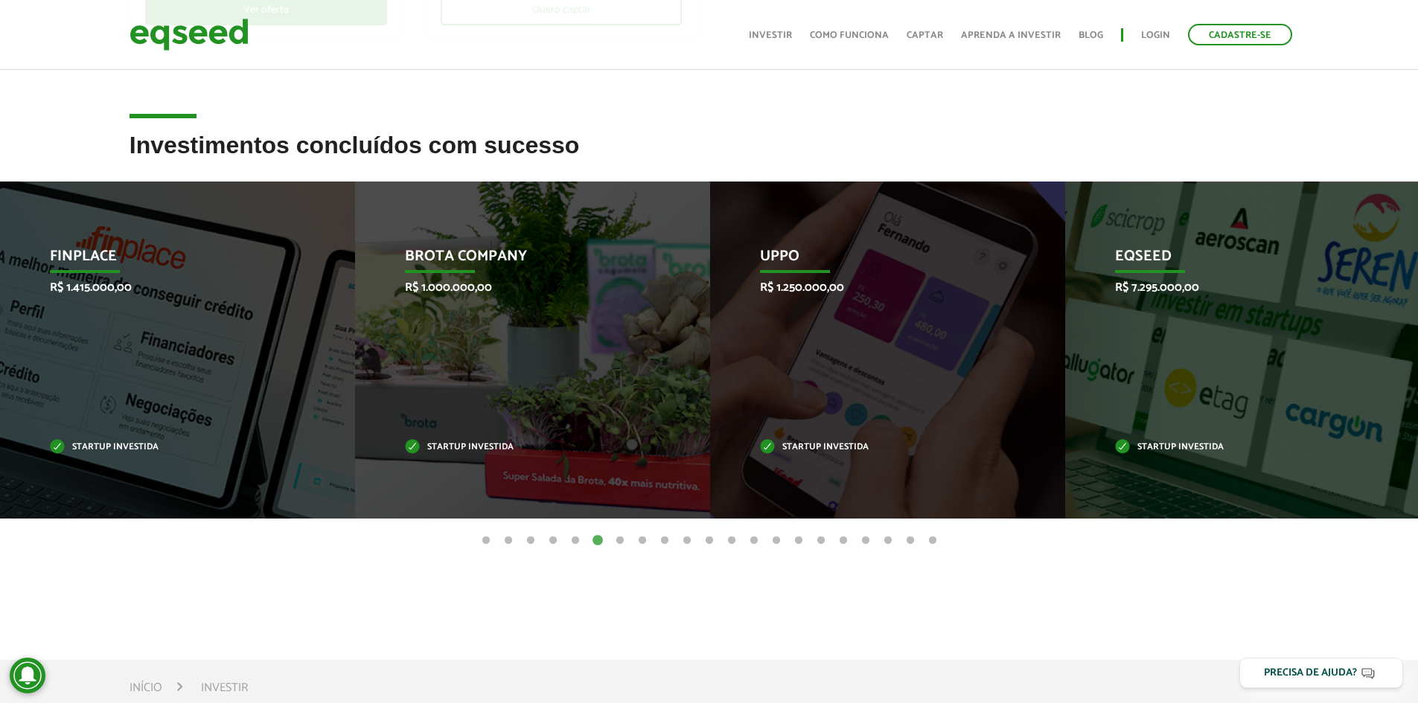
click at [621, 539] on button "7" at bounding box center [619, 541] width 15 height 15
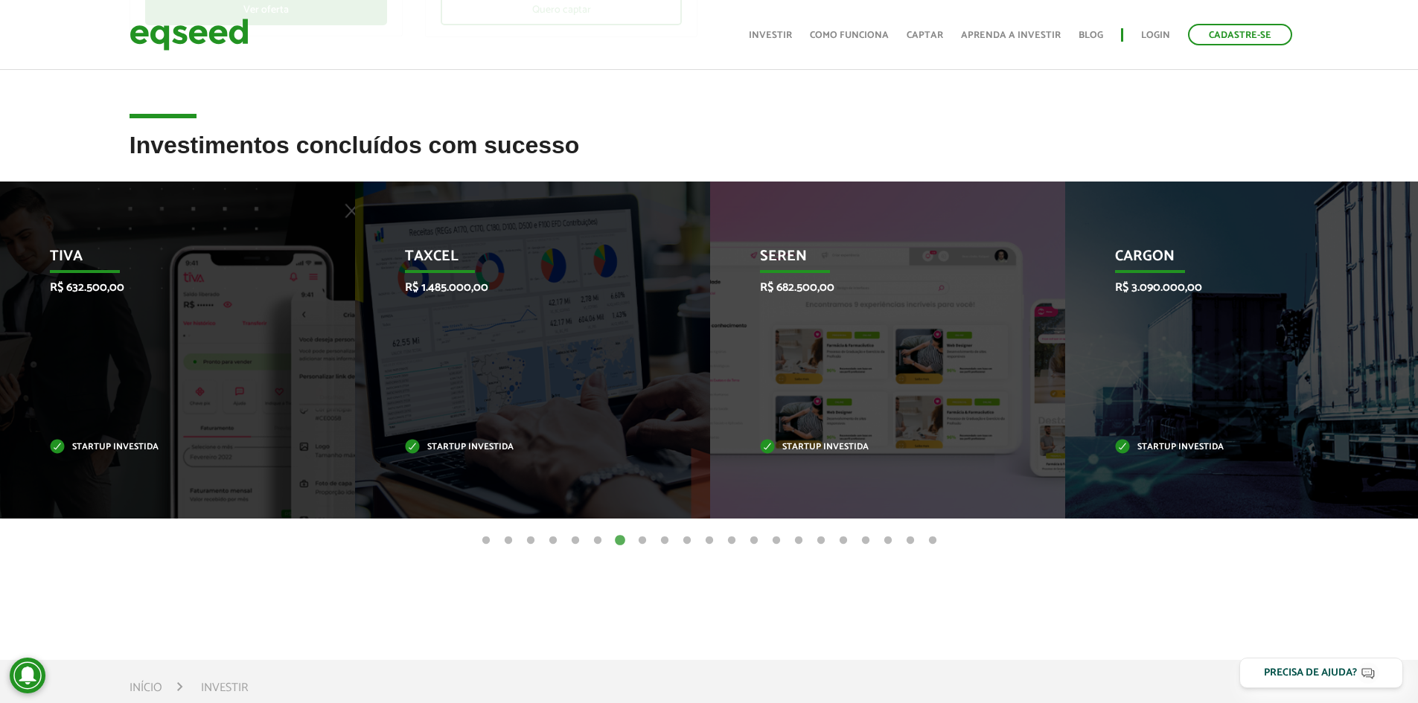
click at [641, 539] on button "8" at bounding box center [642, 541] width 15 height 15
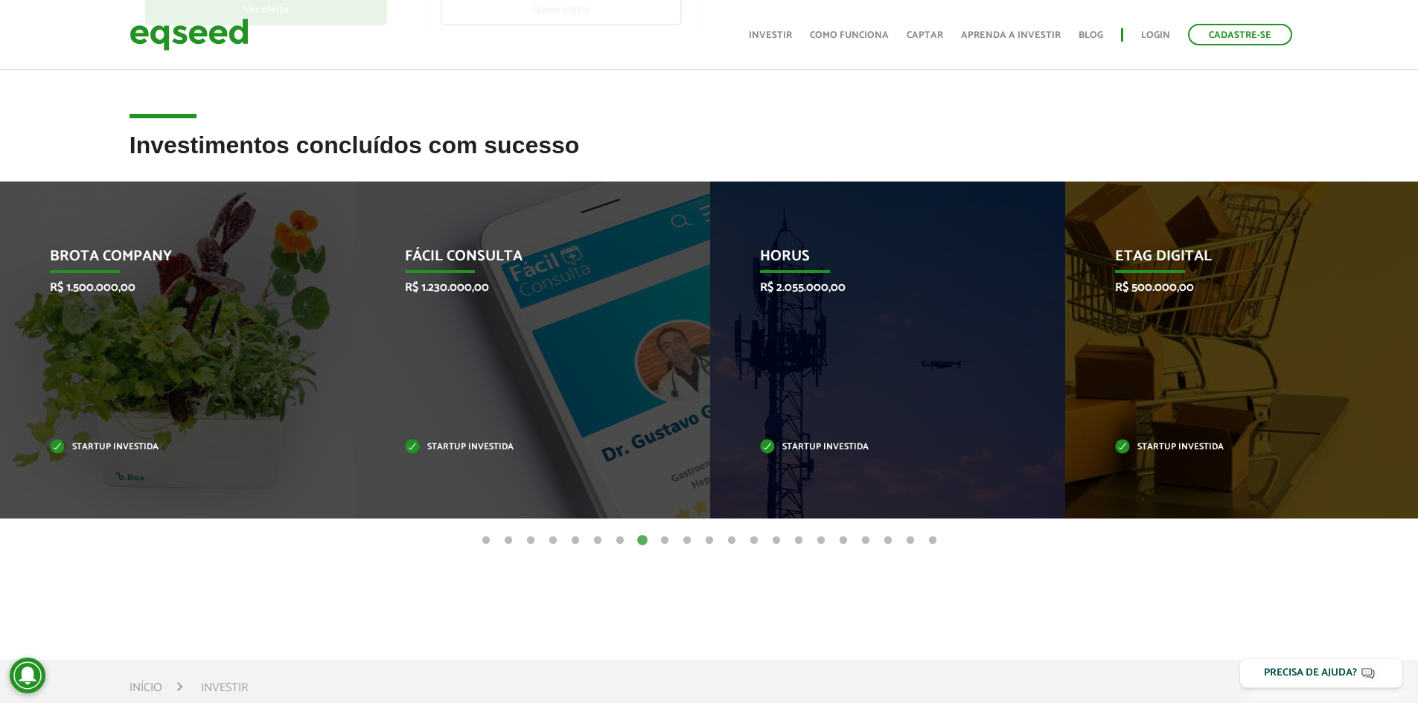
click at [665, 541] on button "9" at bounding box center [664, 541] width 15 height 15
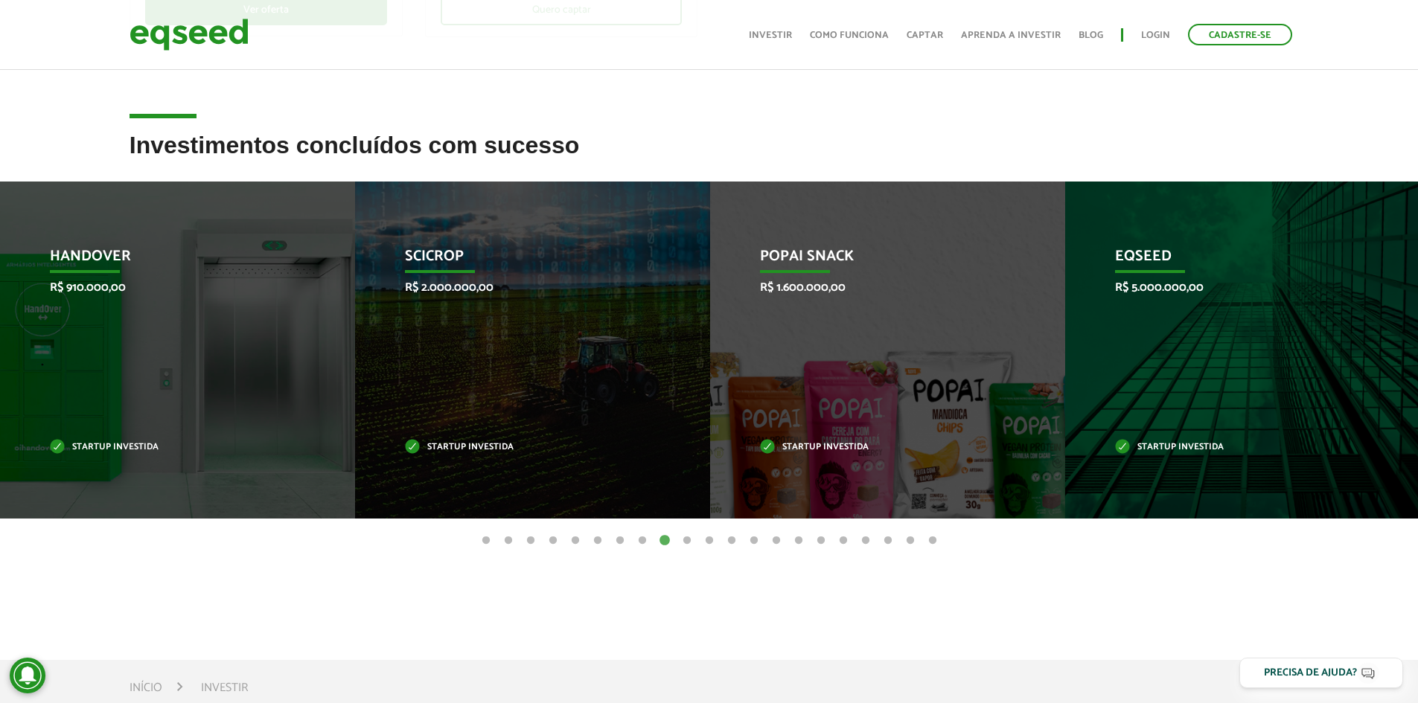
click at [685, 541] on button "10" at bounding box center [686, 541] width 15 height 15
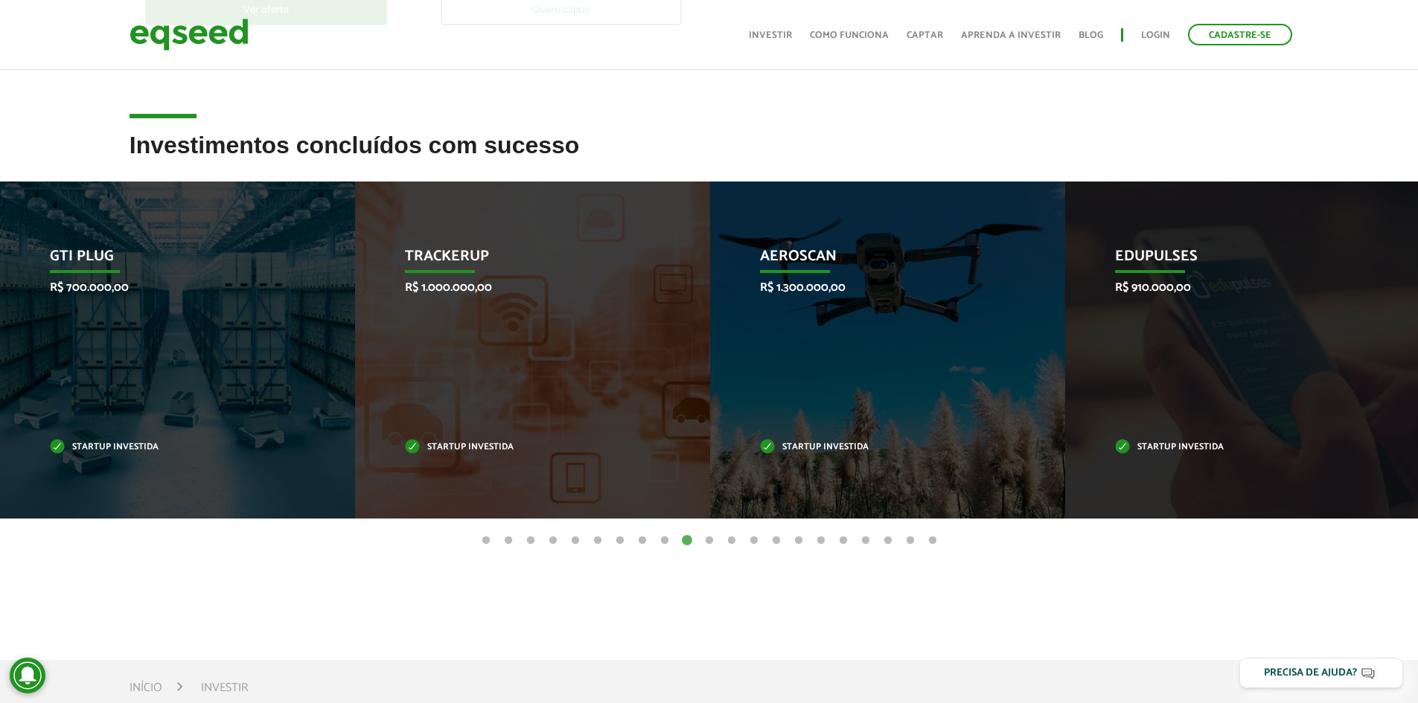
click at [707, 540] on button "11" at bounding box center [709, 541] width 15 height 15
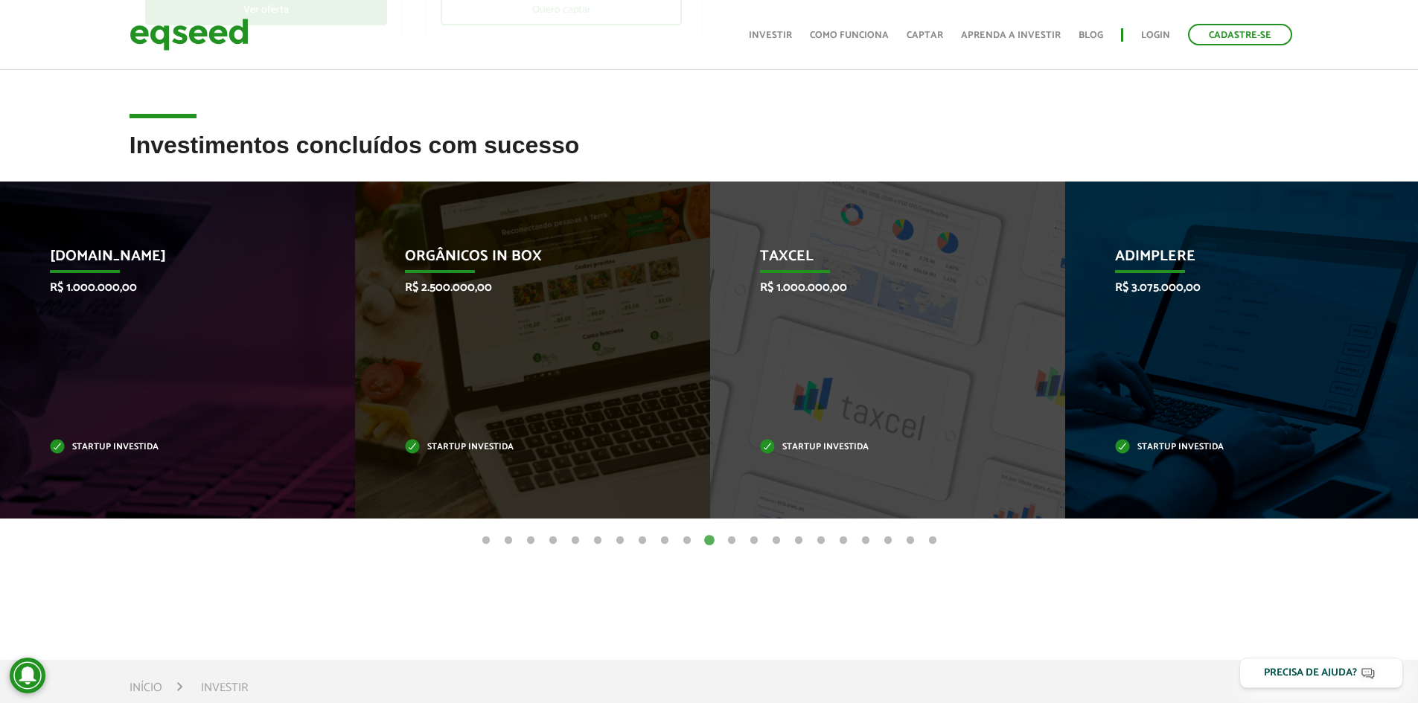
click at [729, 541] on button "12" at bounding box center [731, 541] width 15 height 15
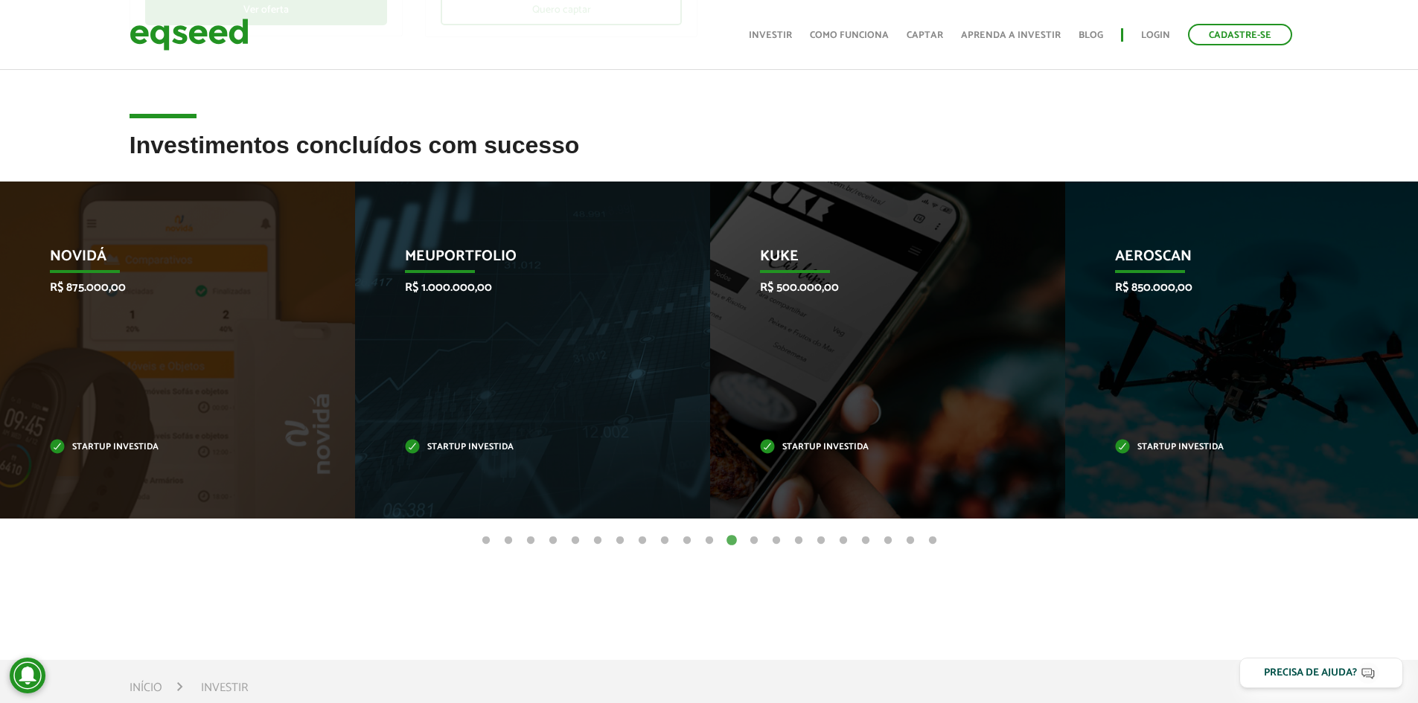
click at [750, 542] on button "13" at bounding box center [753, 541] width 15 height 15
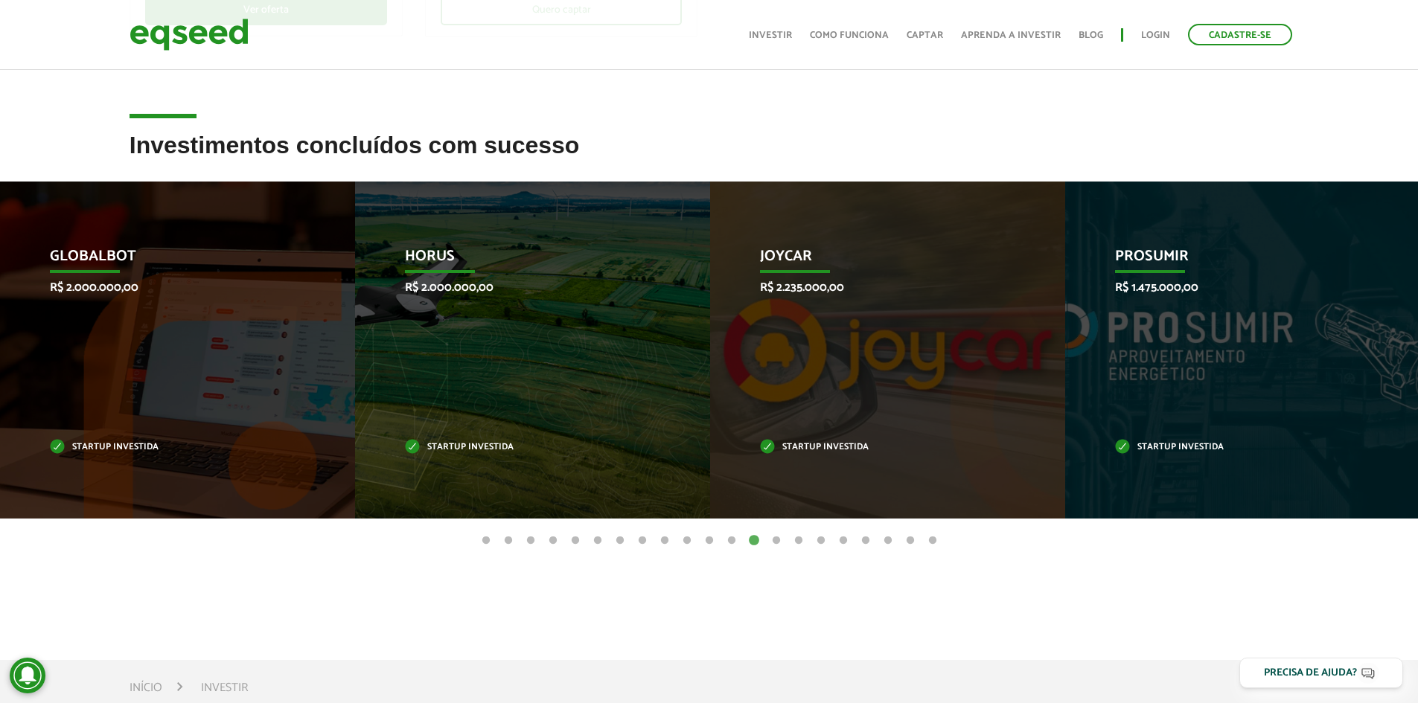
click at [781, 542] on button "14" at bounding box center [776, 541] width 15 height 15
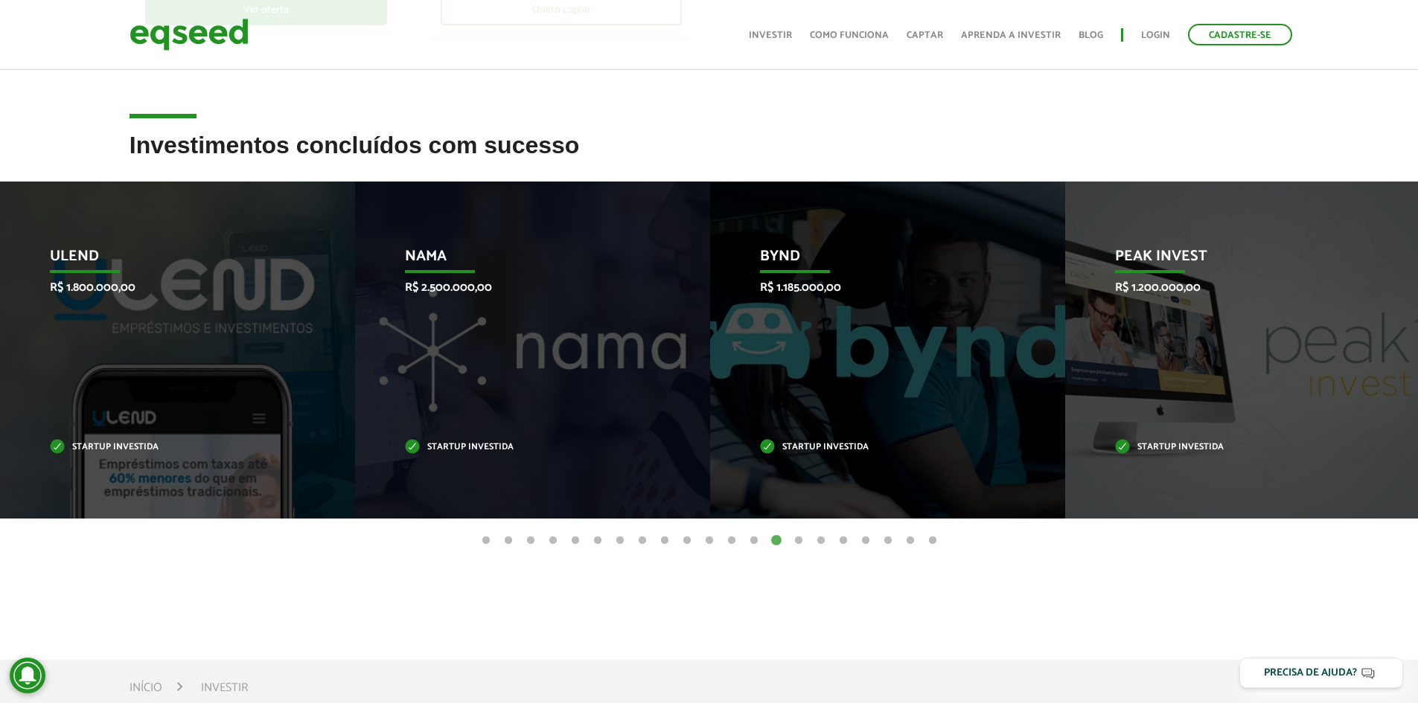
click at [793, 542] on button "15" at bounding box center [798, 541] width 15 height 15
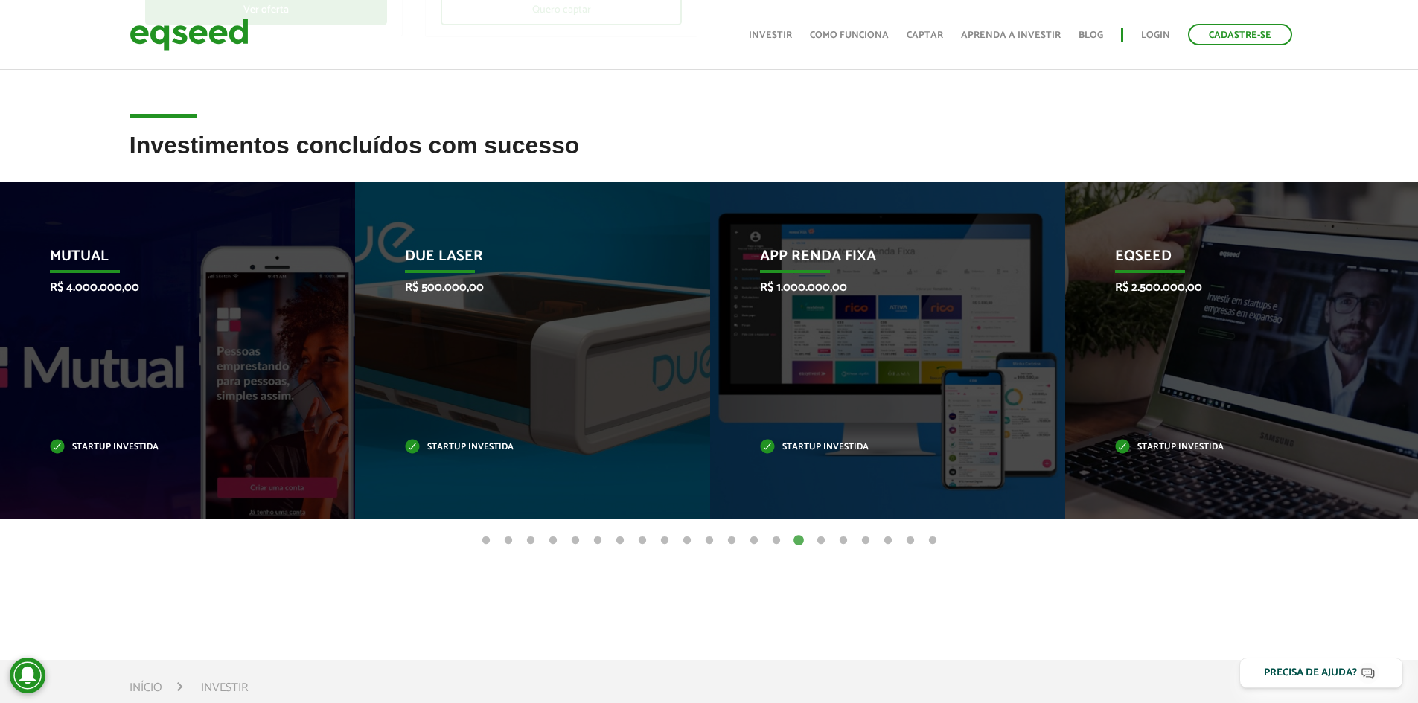
click at [816, 542] on button "16" at bounding box center [820, 541] width 15 height 15
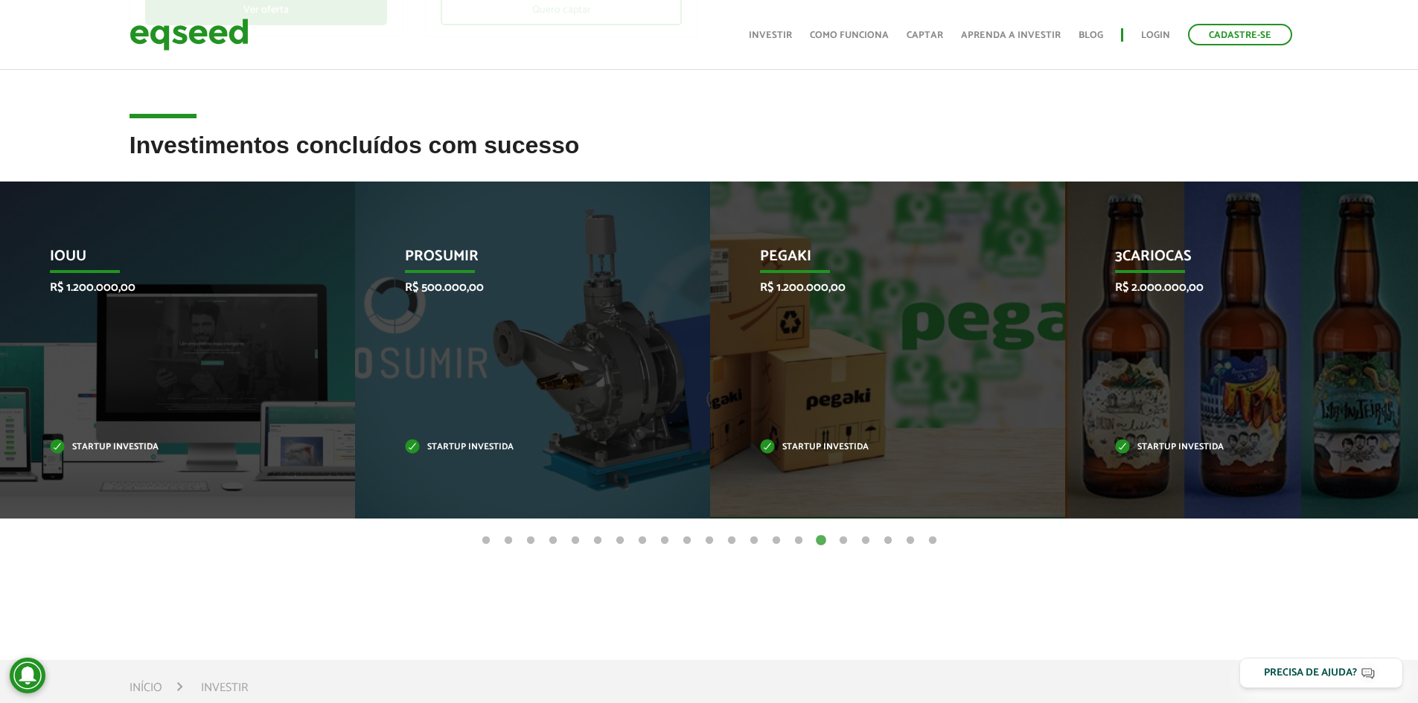
click at [846, 543] on button "17" at bounding box center [843, 541] width 15 height 15
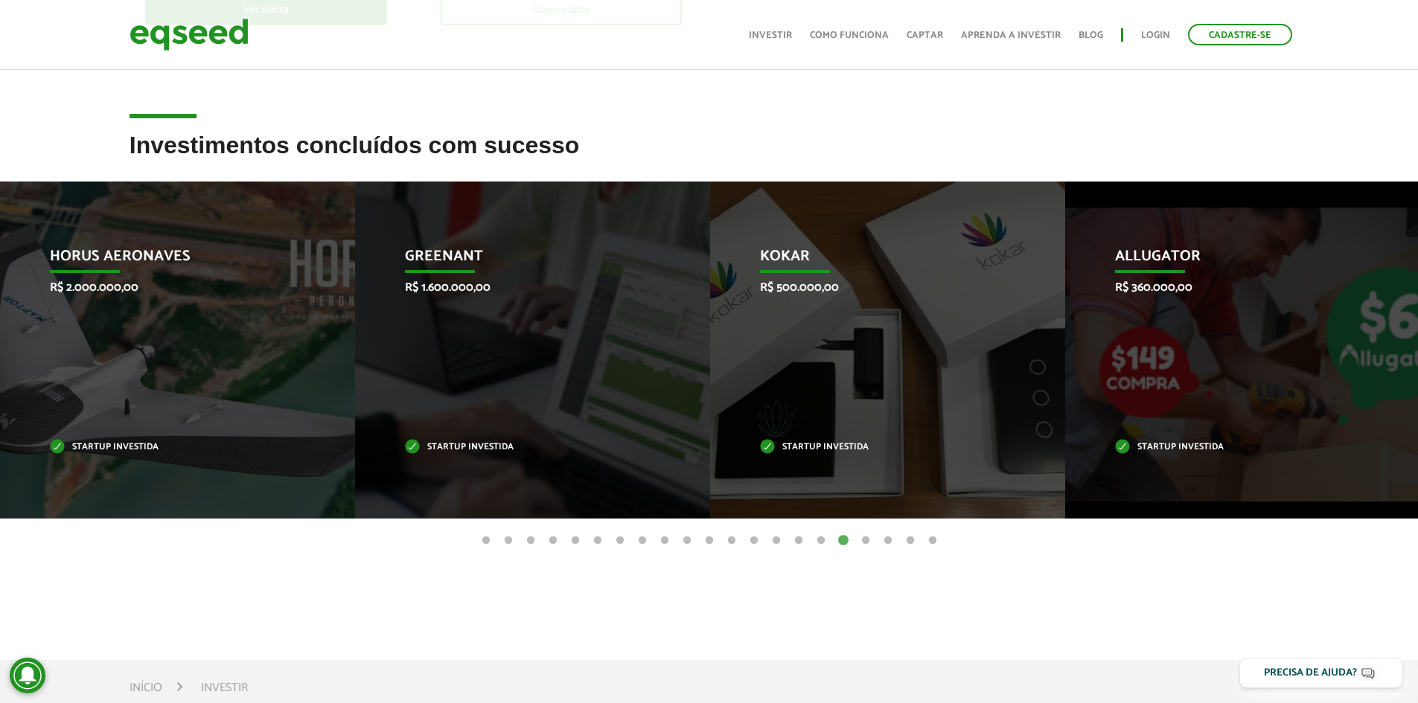
click at [862, 543] on button "18" at bounding box center [865, 541] width 15 height 15
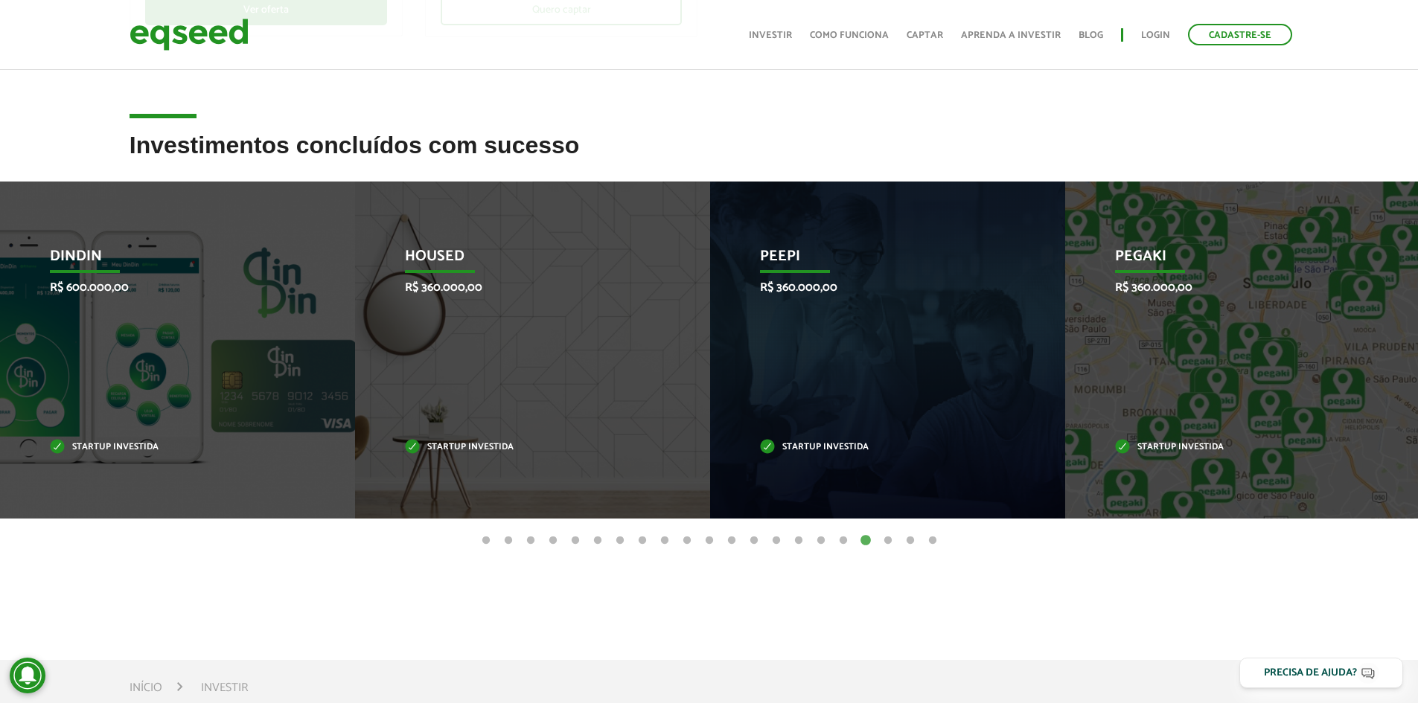
click at [886, 540] on button "19" at bounding box center [887, 541] width 15 height 15
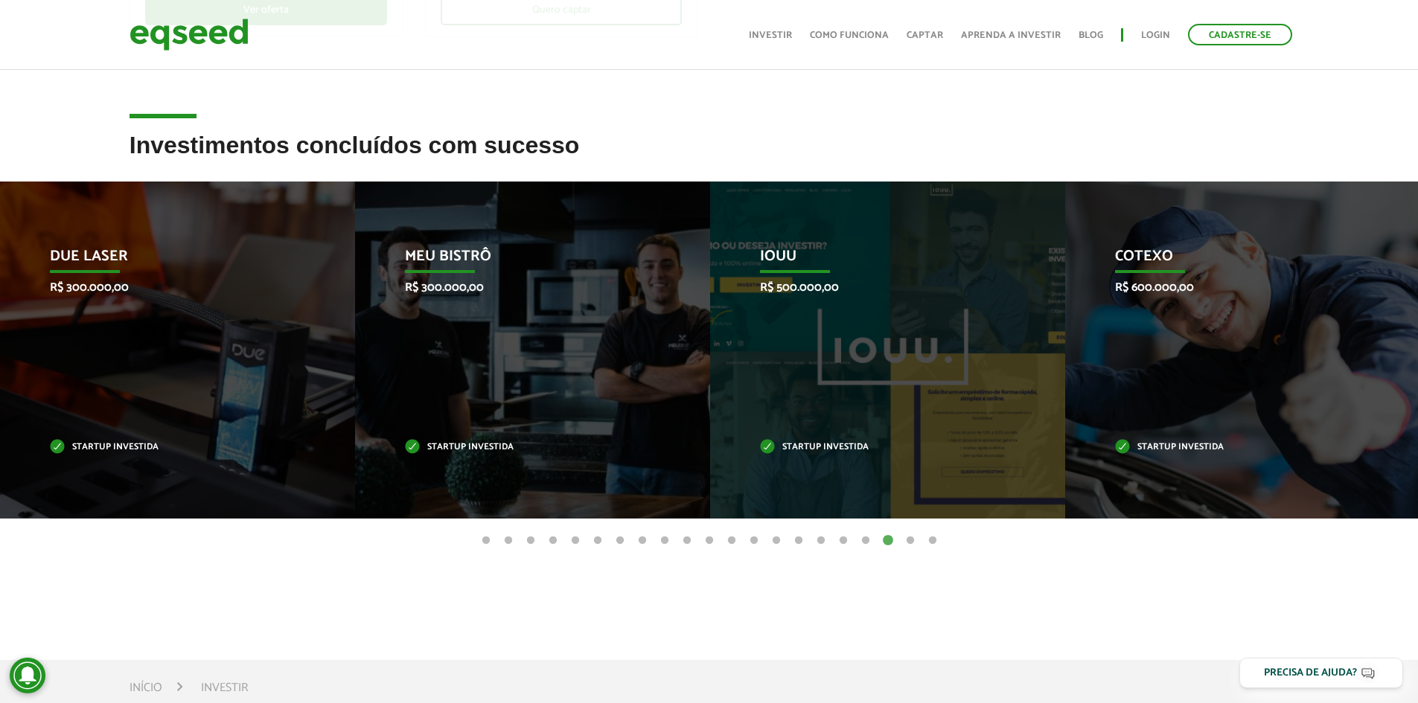
click at [906, 540] on button "20" at bounding box center [910, 541] width 15 height 15
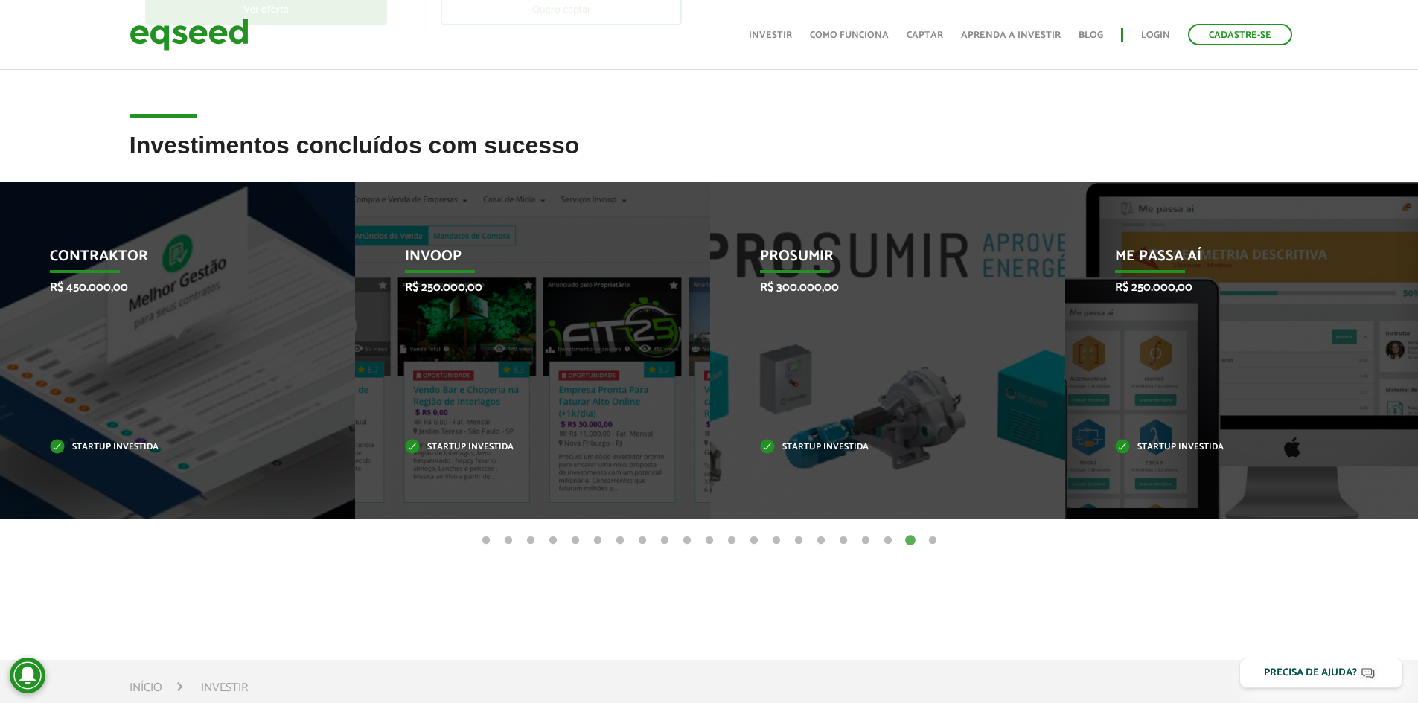
click at [937, 540] on button "21" at bounding box center [932, 541] width 15 height 15
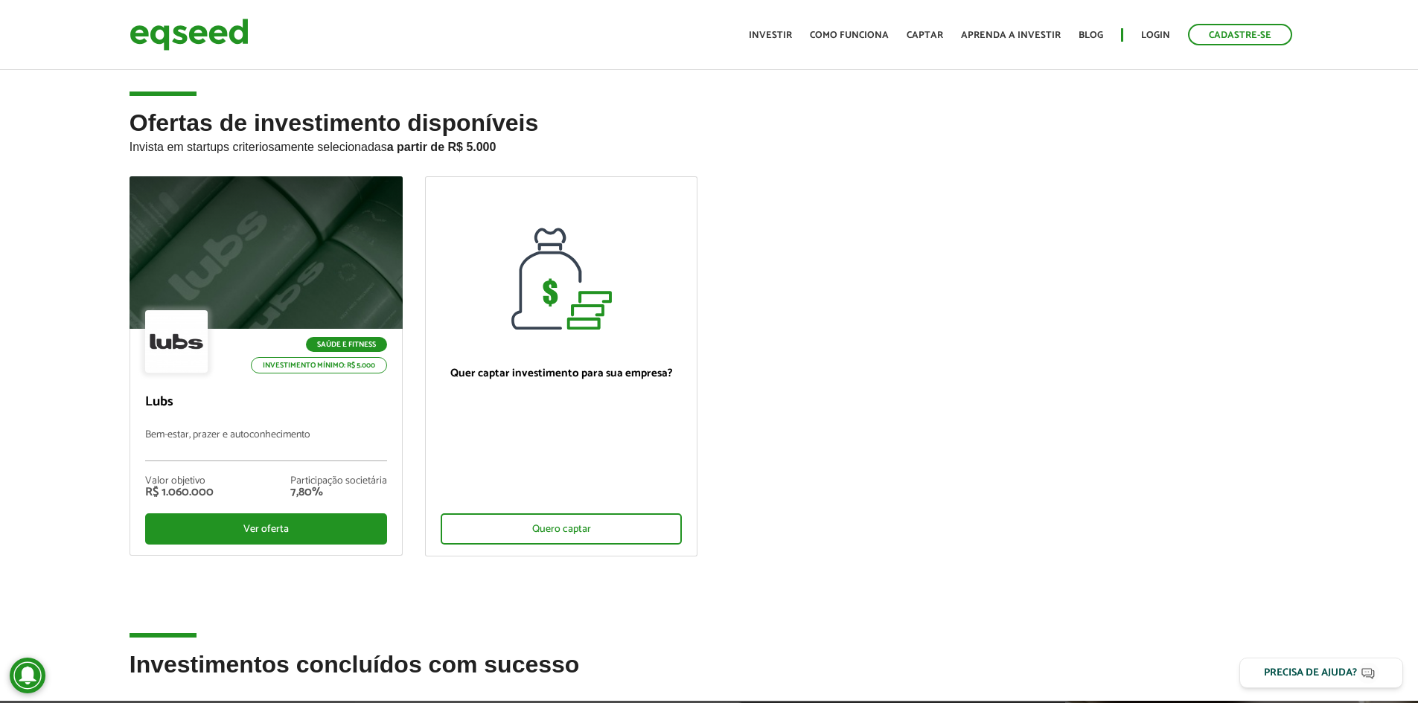
scroll to position [0, 0]
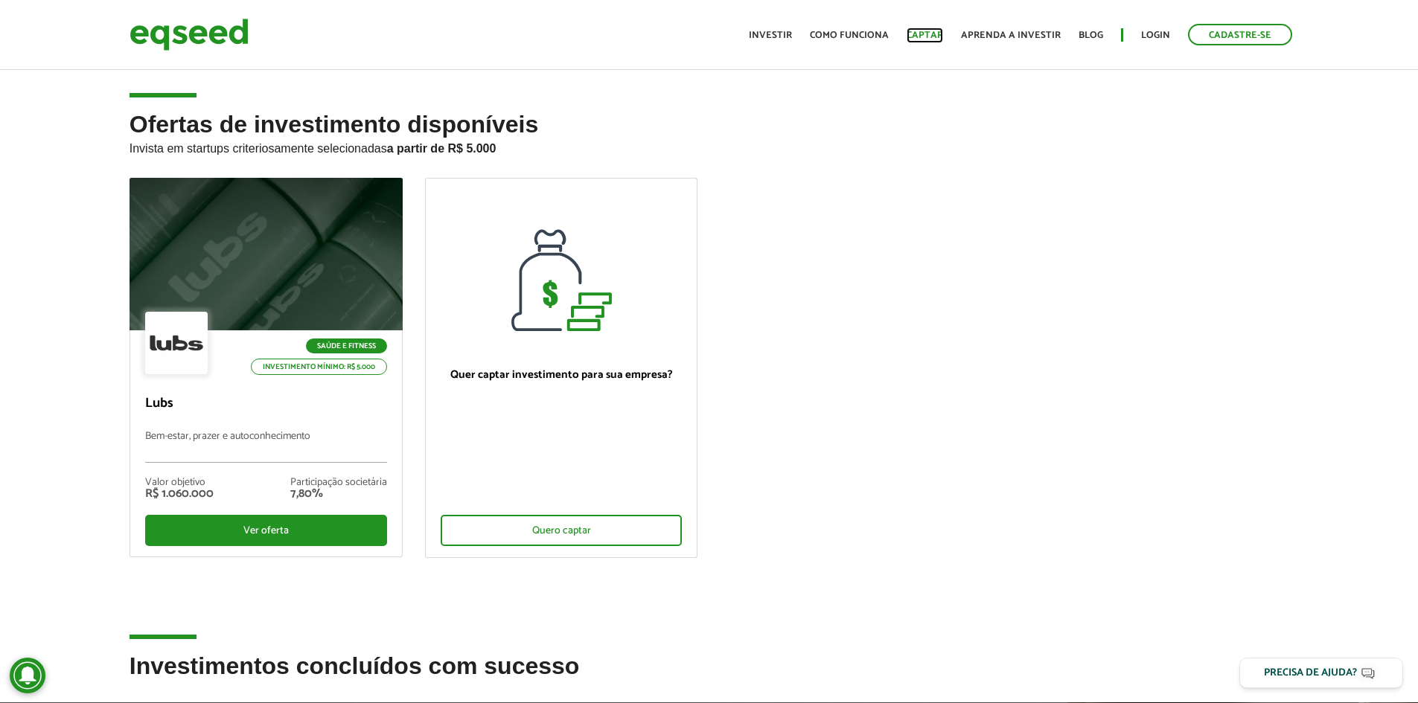
click at [938, 32] on link "Captar" at bounding box center [924, 36] width 36 height 10
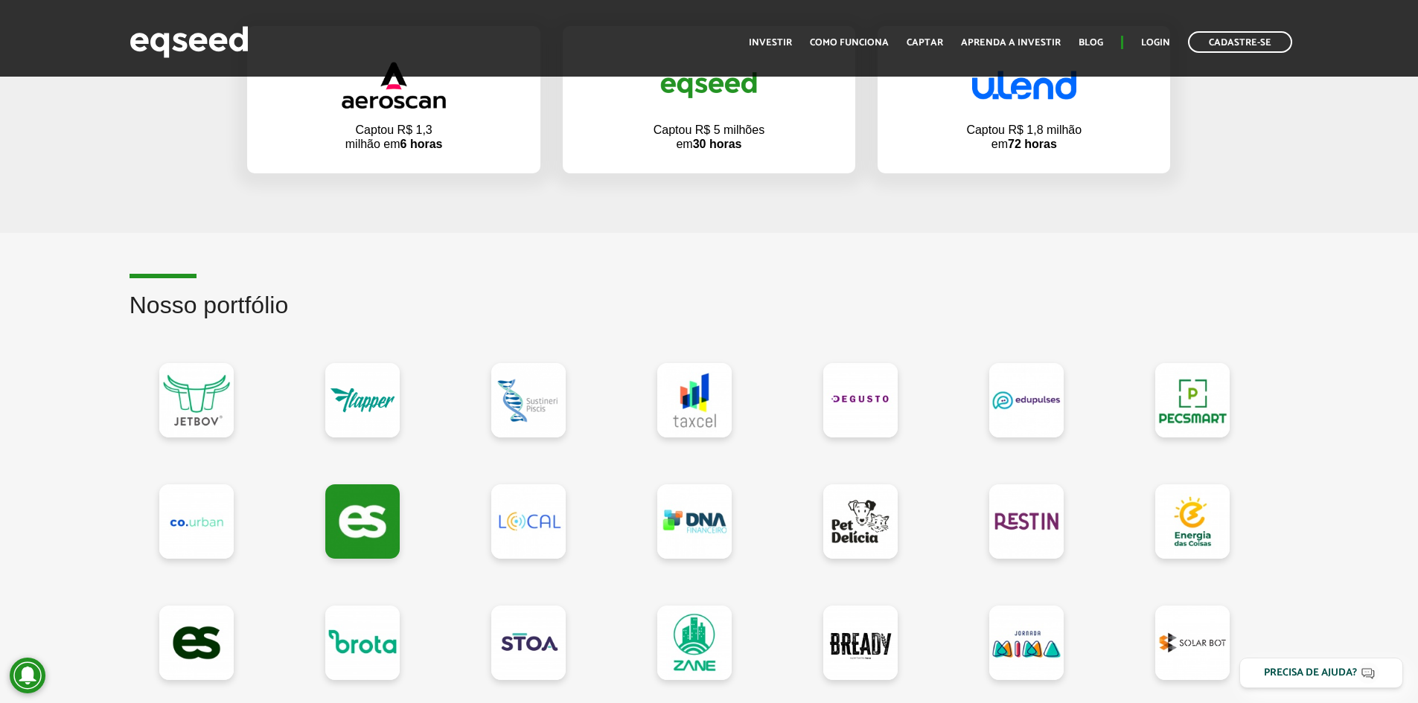
scroll to position [1265, 0]
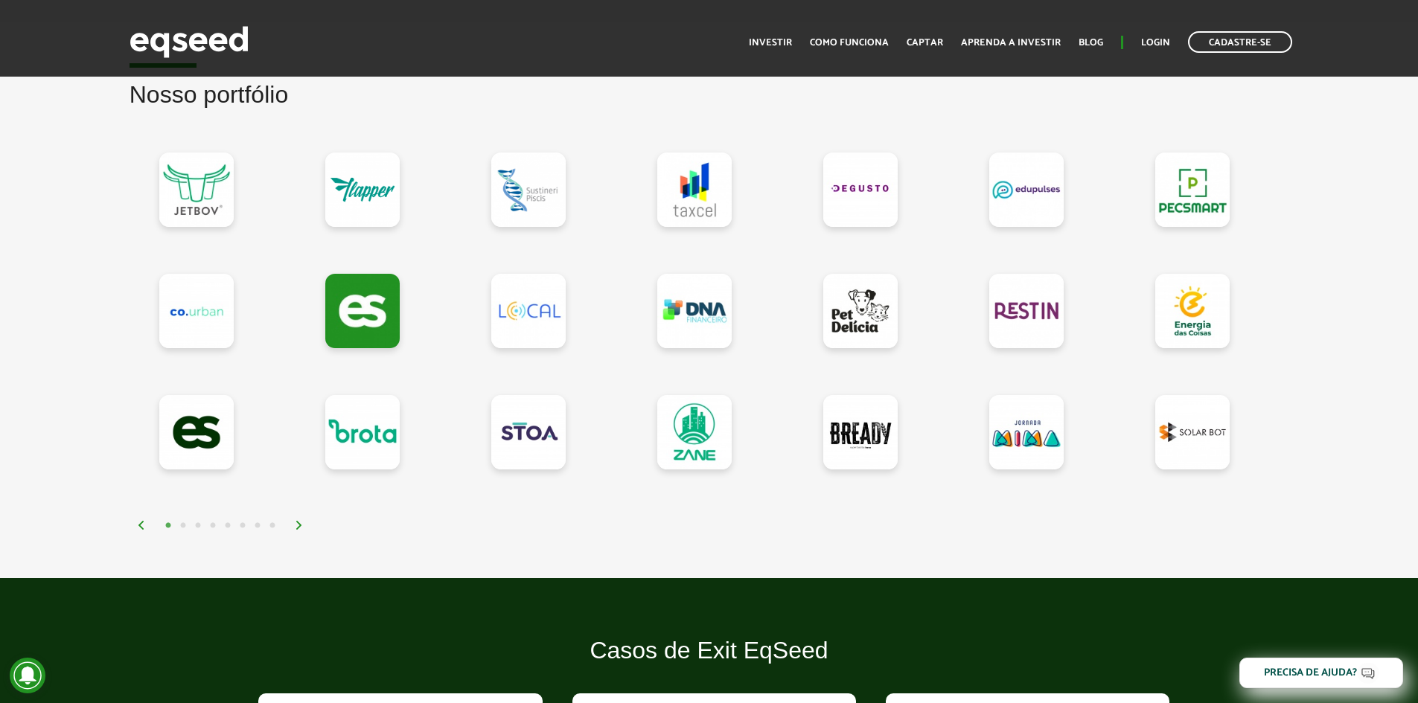
click at [296, 521] on img at bounding box center [299, 525] width 9 height 9
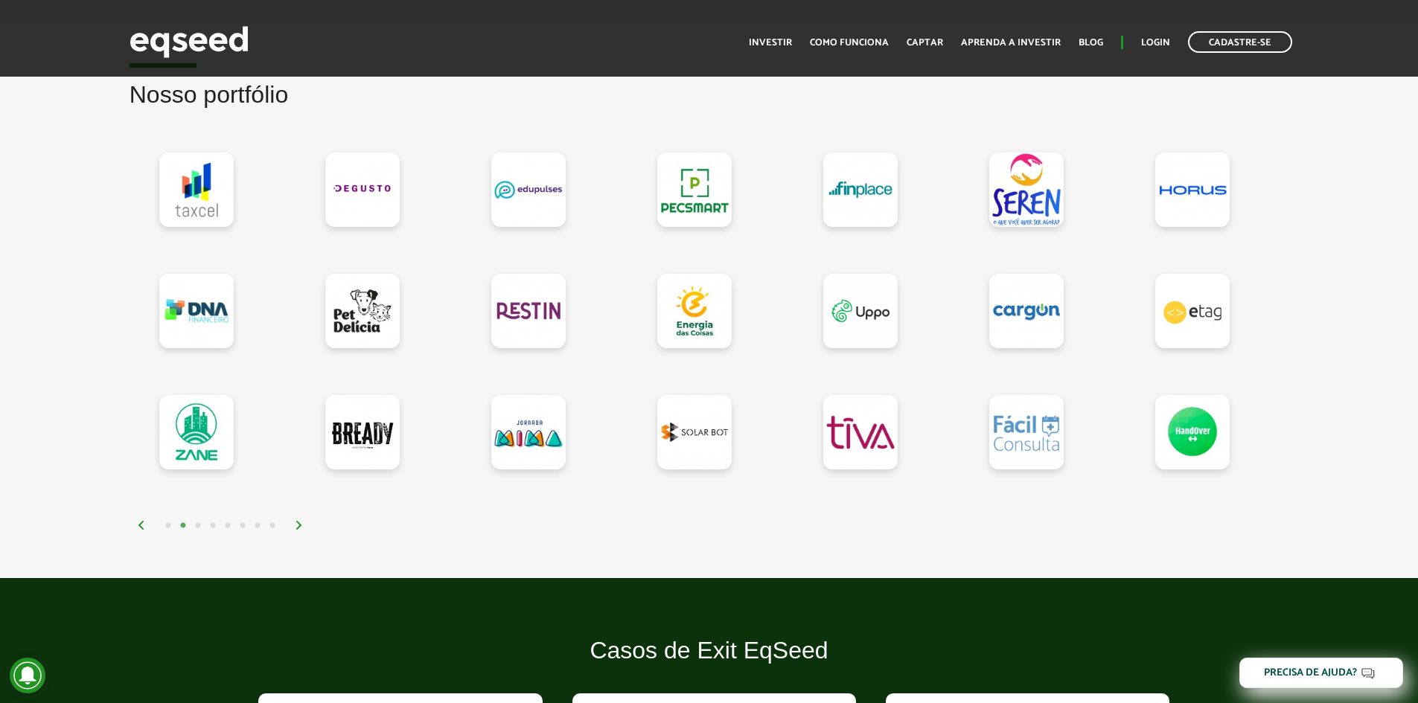
click at [296, 521] on img at bounding box center [299, 525] width 9 height 9
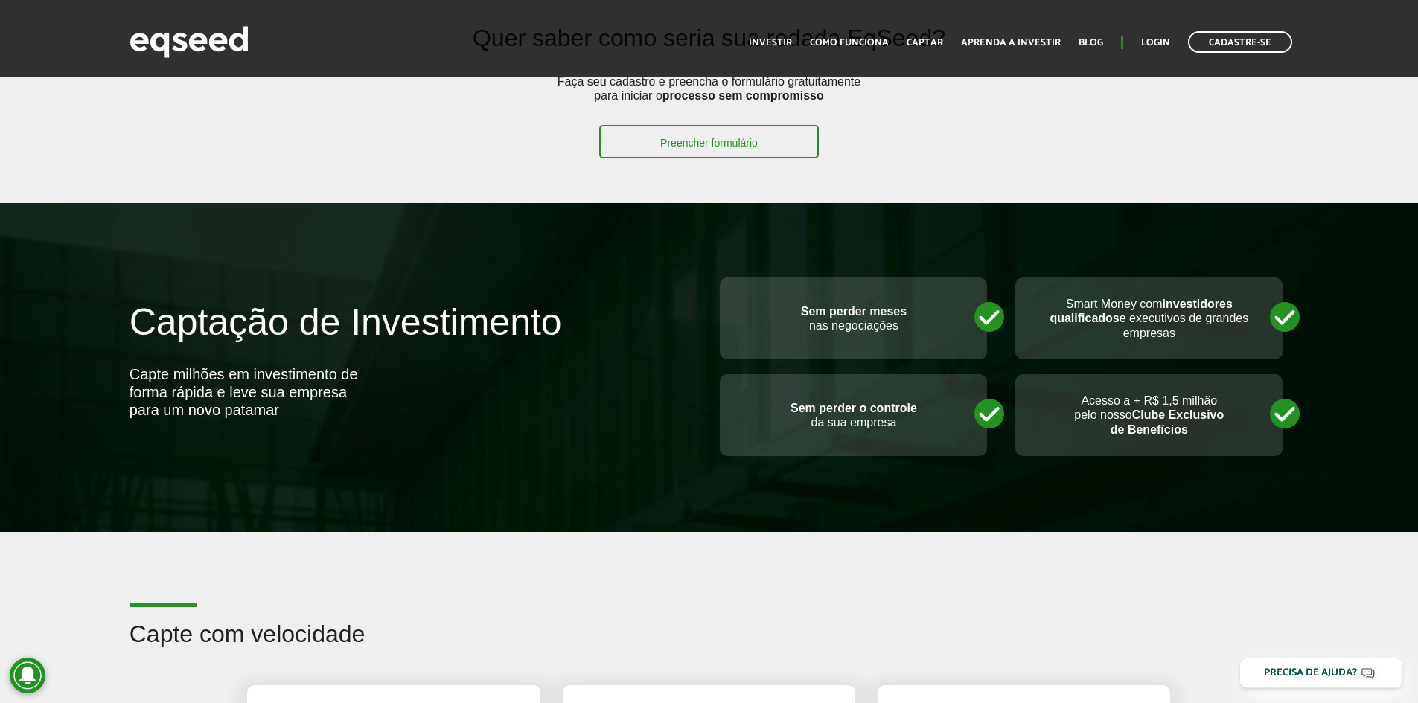
scroll to position [372, 0]
